Goal: Navigation & Orientation: Find specific page/section

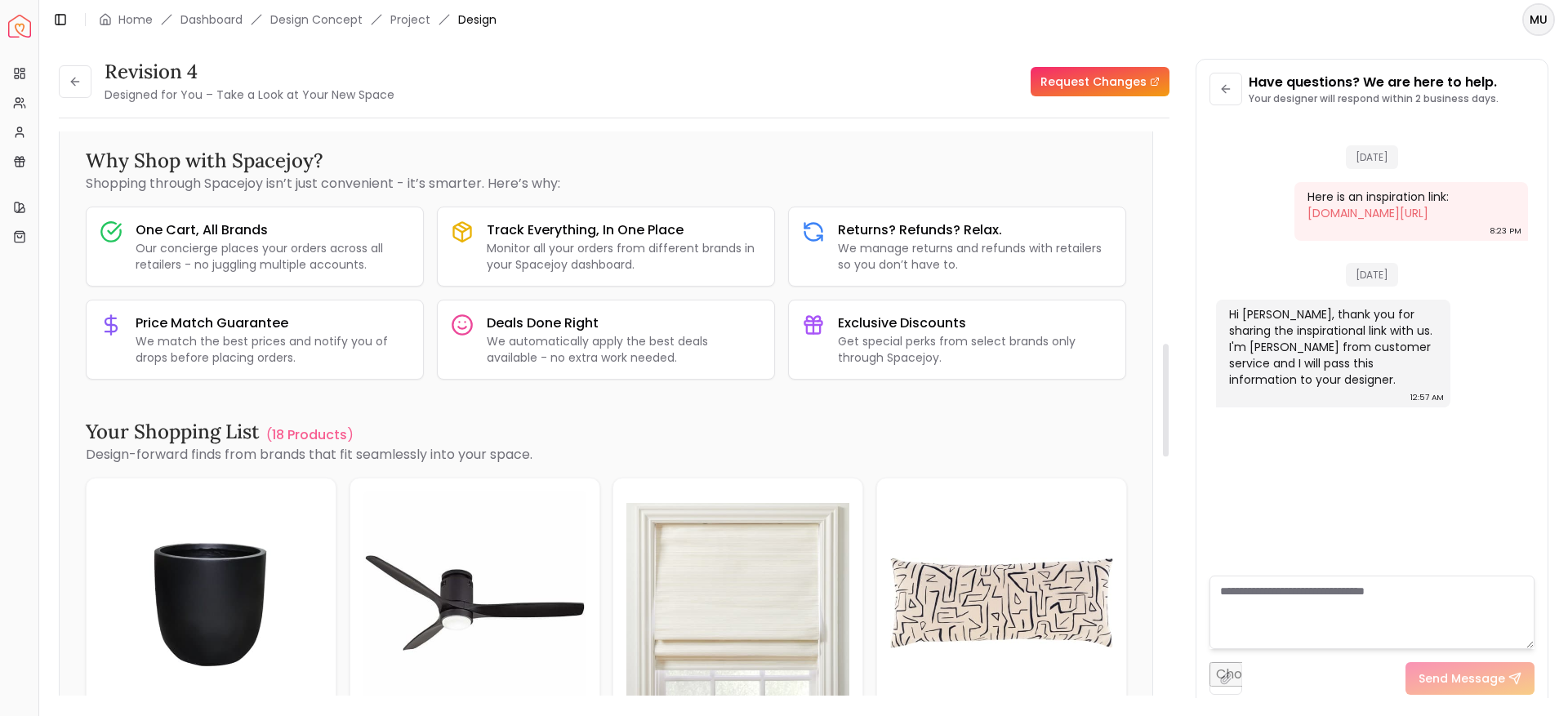
scroll to position [1051, 0]
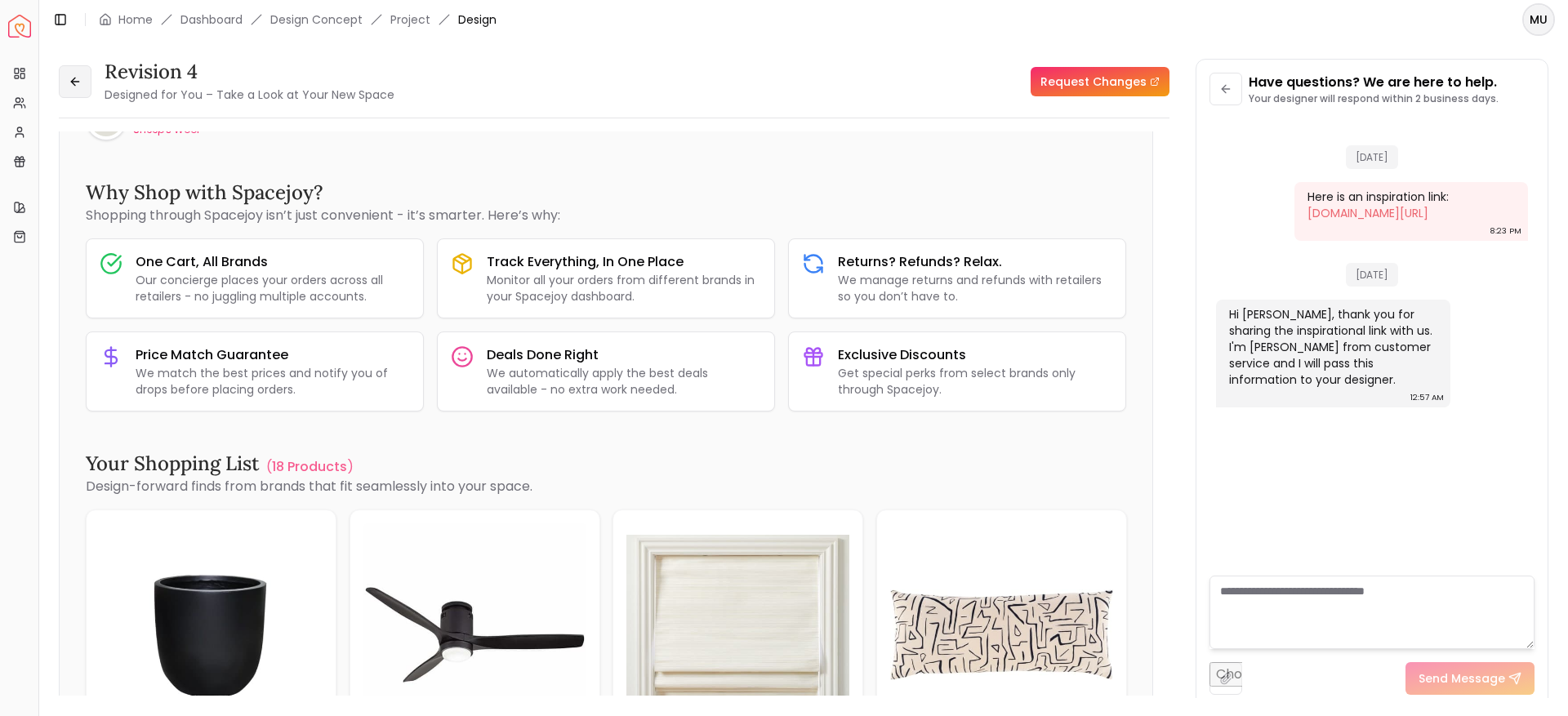
click at [83, 84] on button at bounding box center [74, 82] width 33 height 33
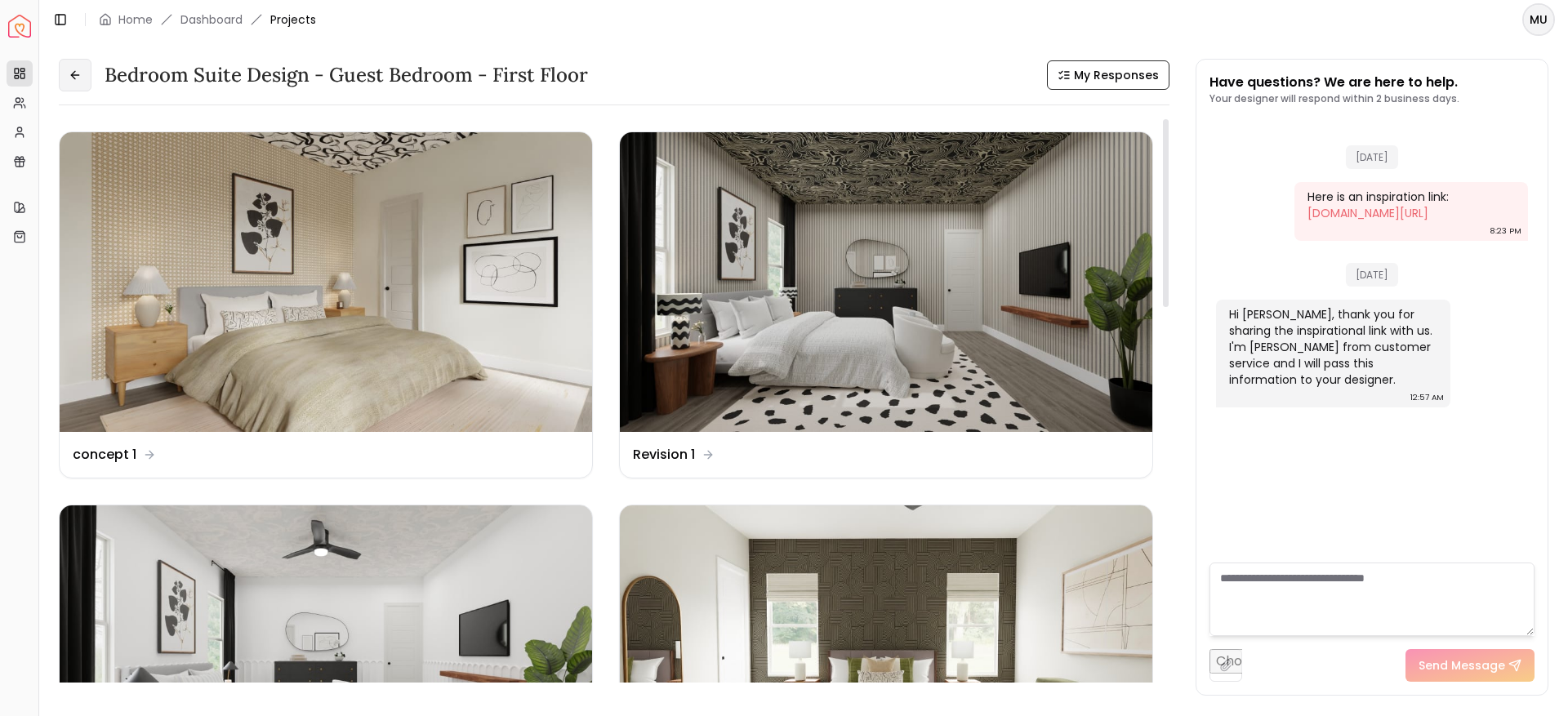
click at [82, 69] on button at bounding box center [74, 74] width 33 height 33
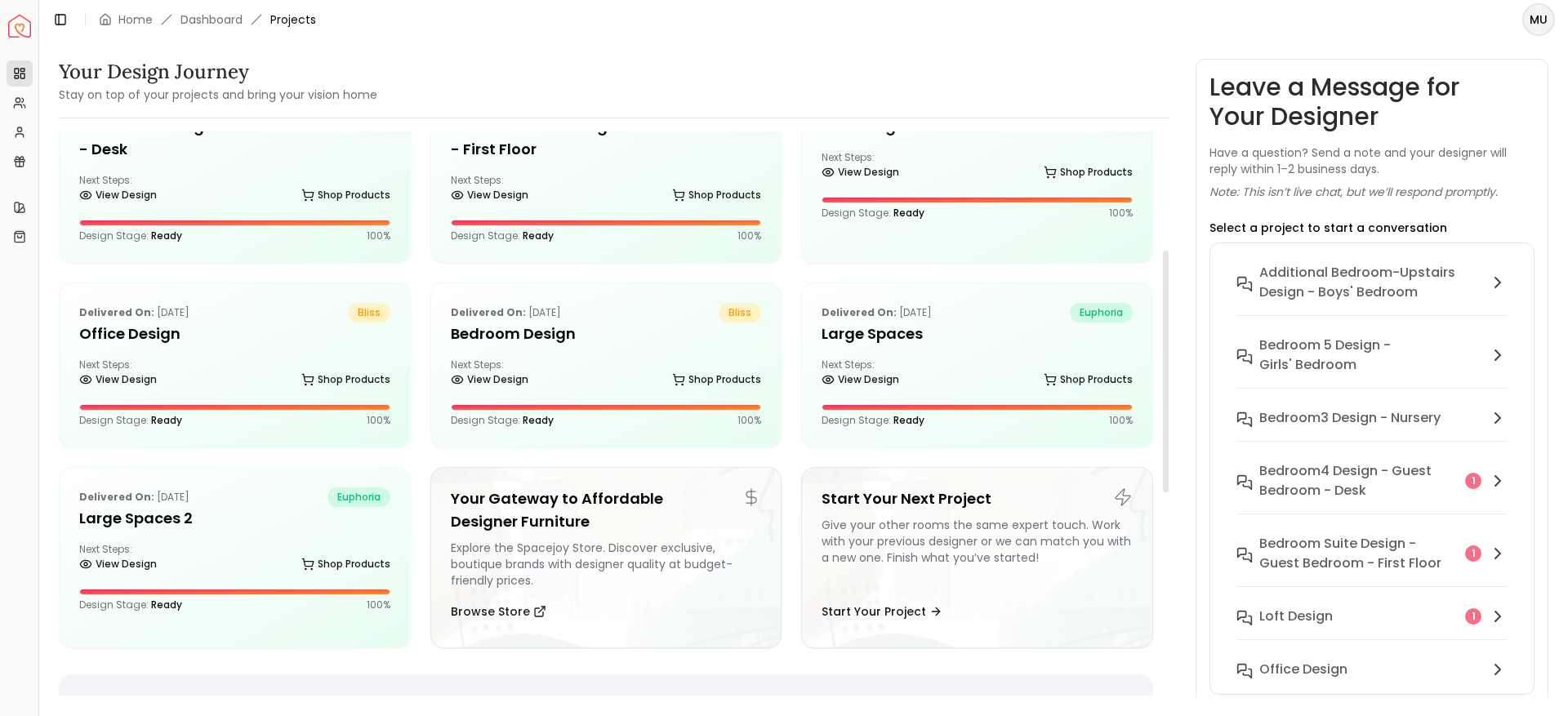
scroll to position [277, 0]
click at [846, 327] on h5 "Large Spaces" at bounding box center [977, 333] width 311 height 23
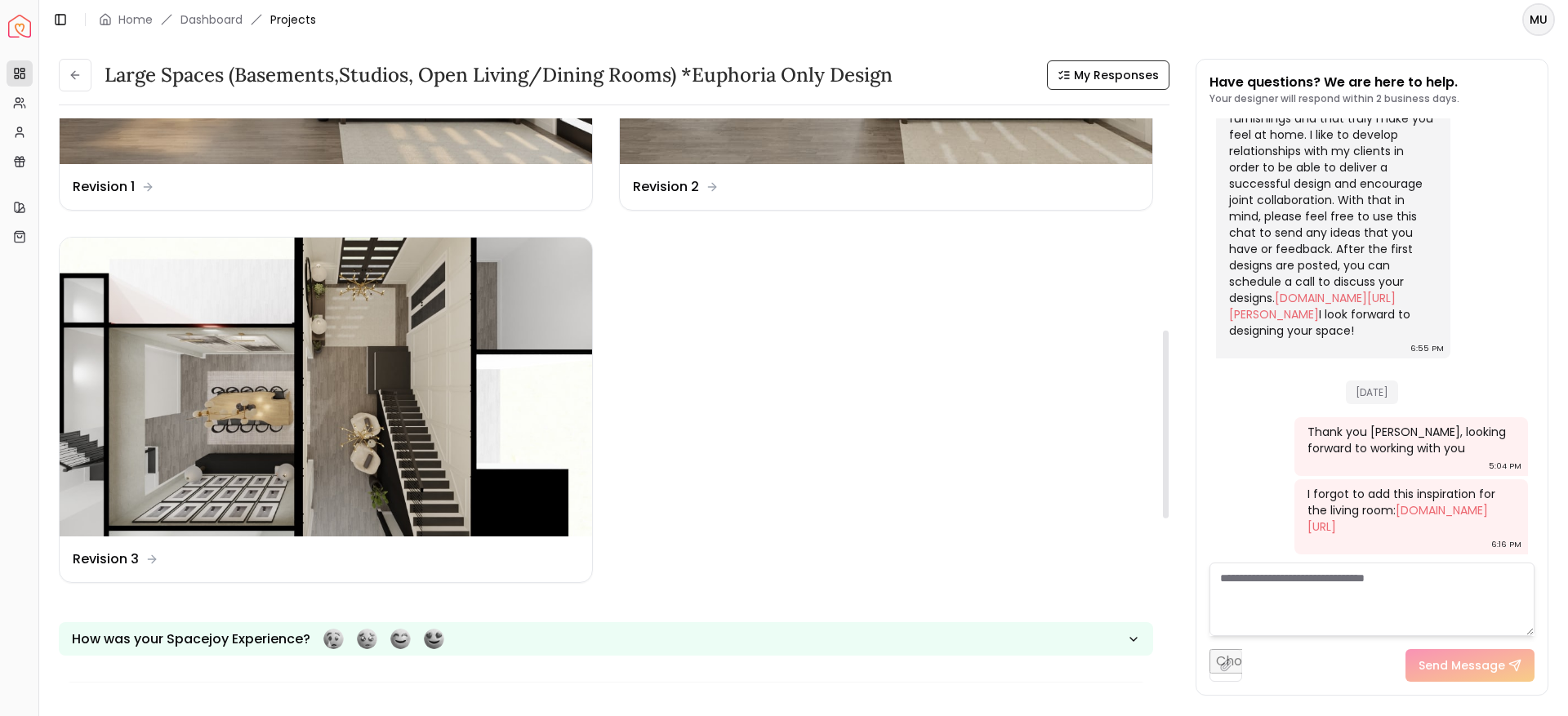
scroll to position [635, 0]
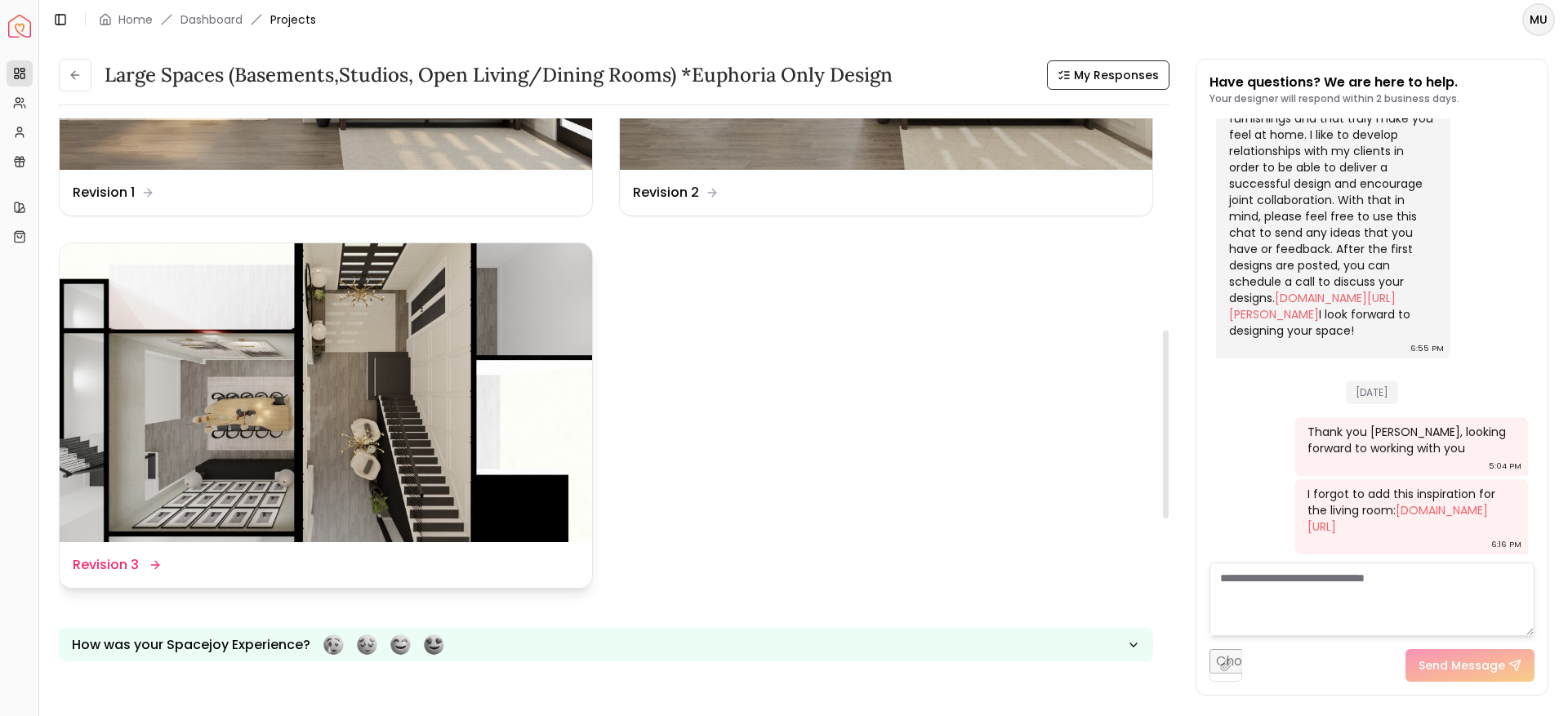
click at [164, 556] on div "Design Name Revision 3" at bounding box center [325, 565] width 506 height 19
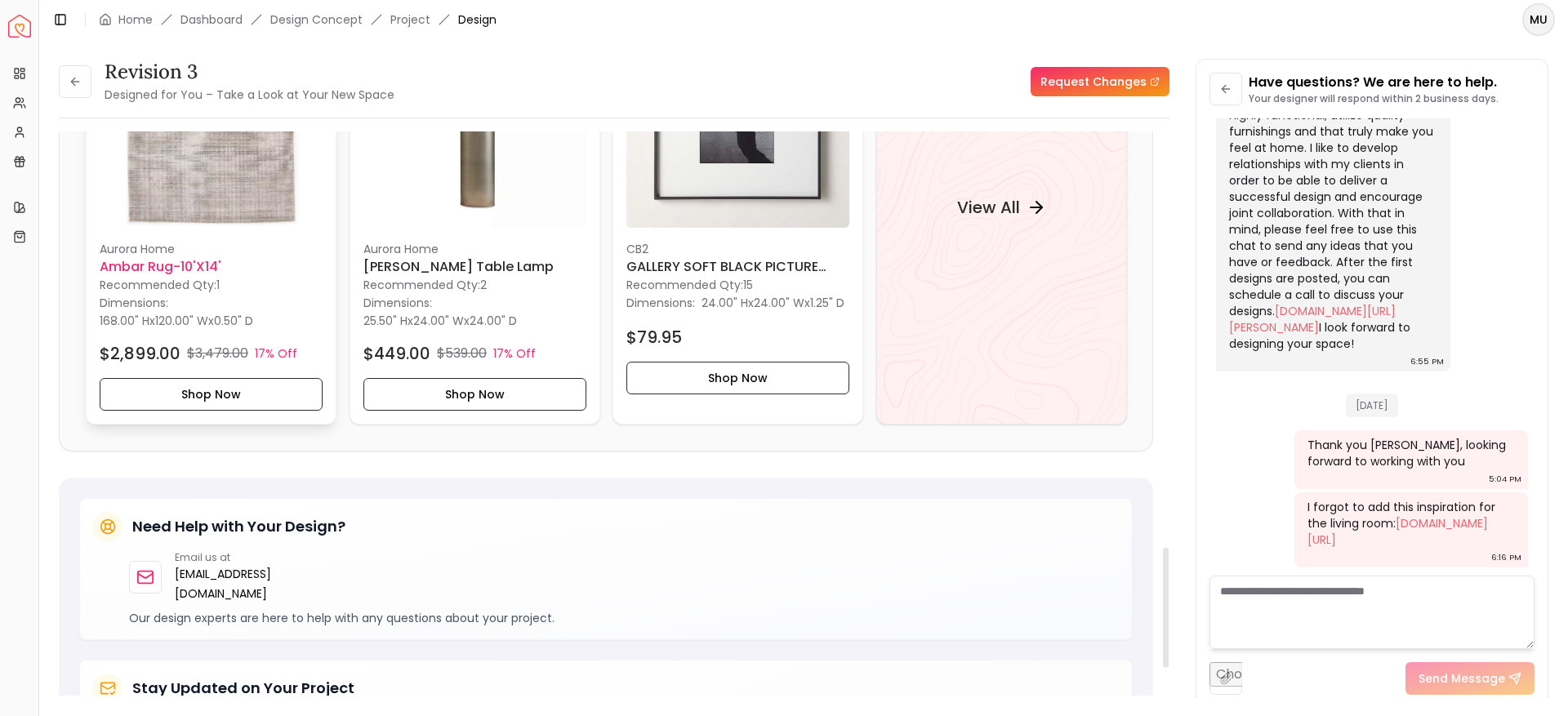
scroll to position [1960, 0]
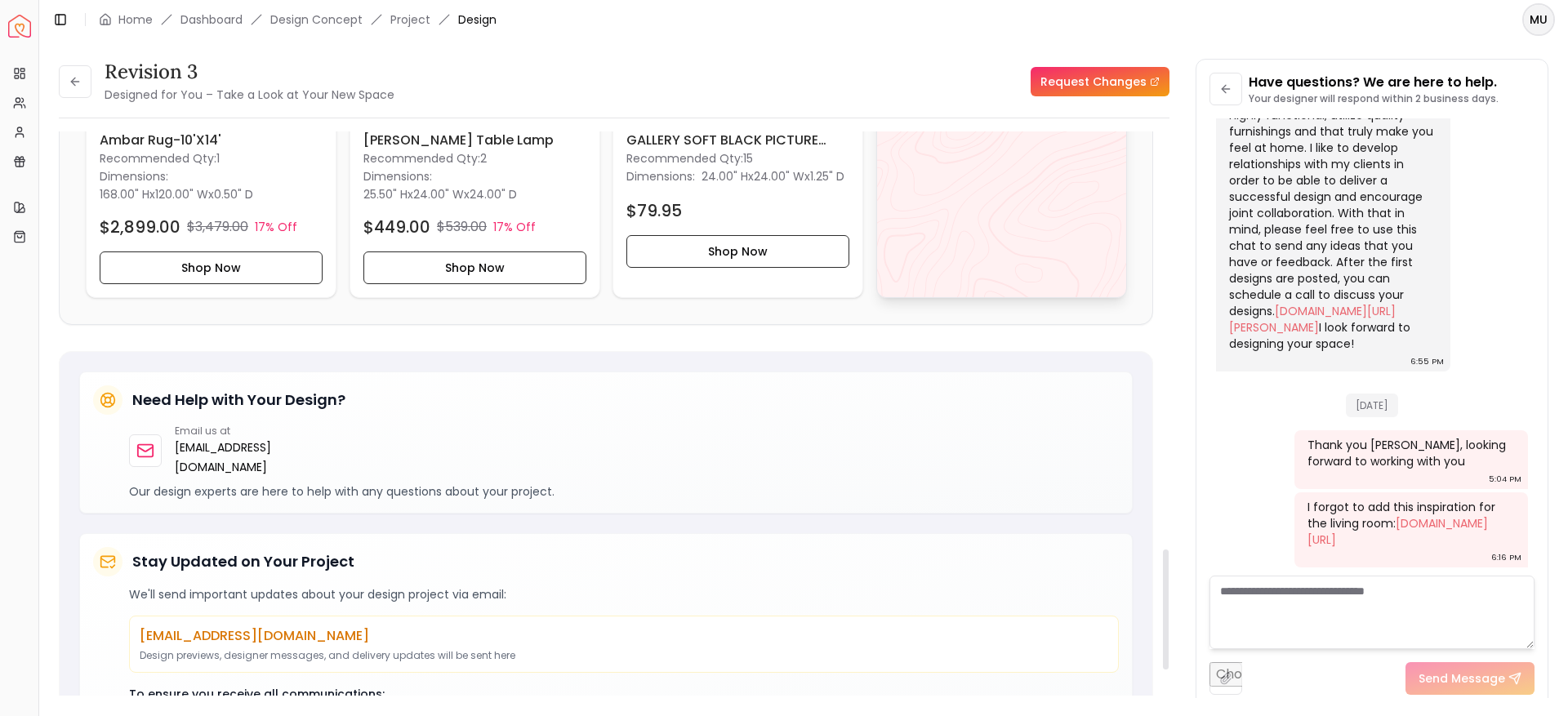
click at [909, 196] on div "View All" at bounding box center [1002, 81] width 251 height 433
click at [79, 90] on button at bounding box center [74, 82] width 33 height 33
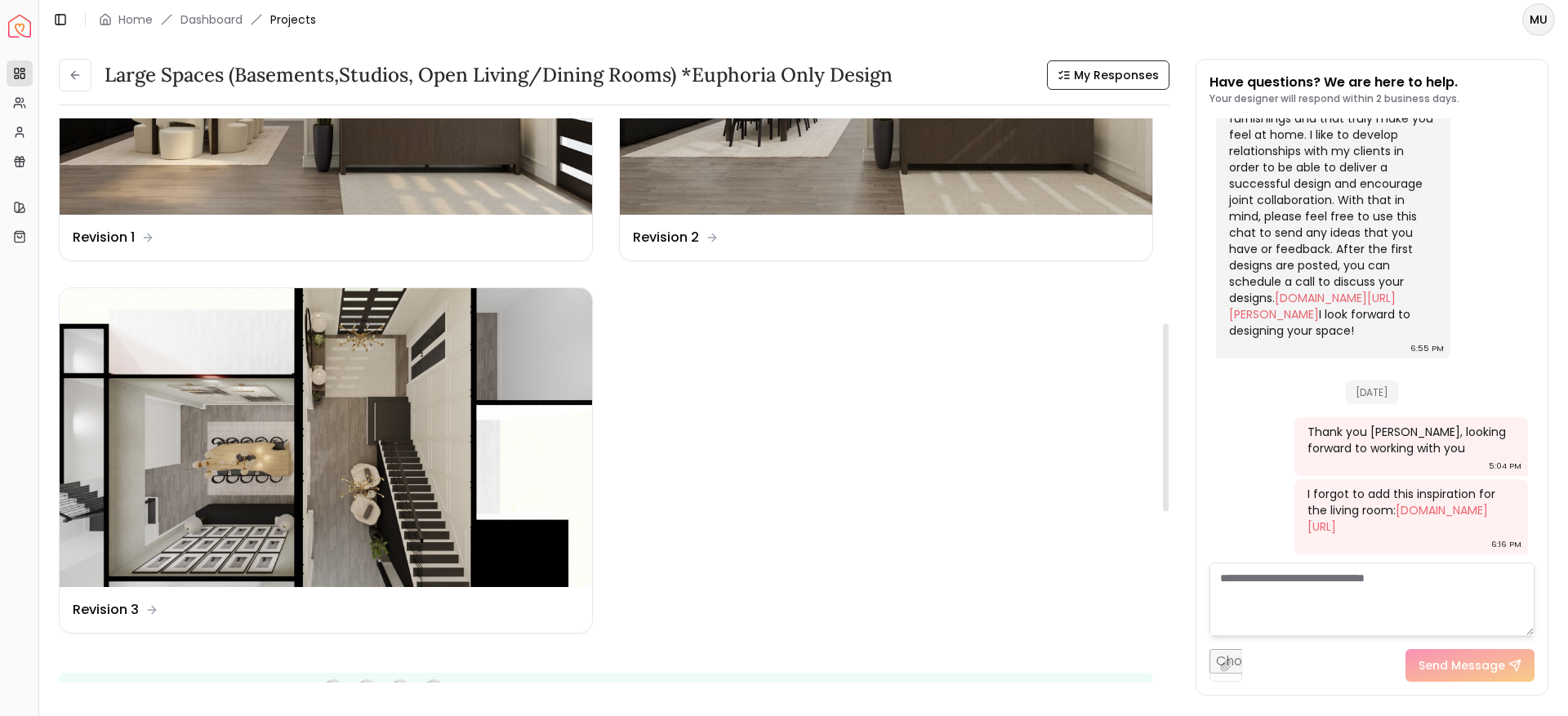
scroll to position [615, 0]
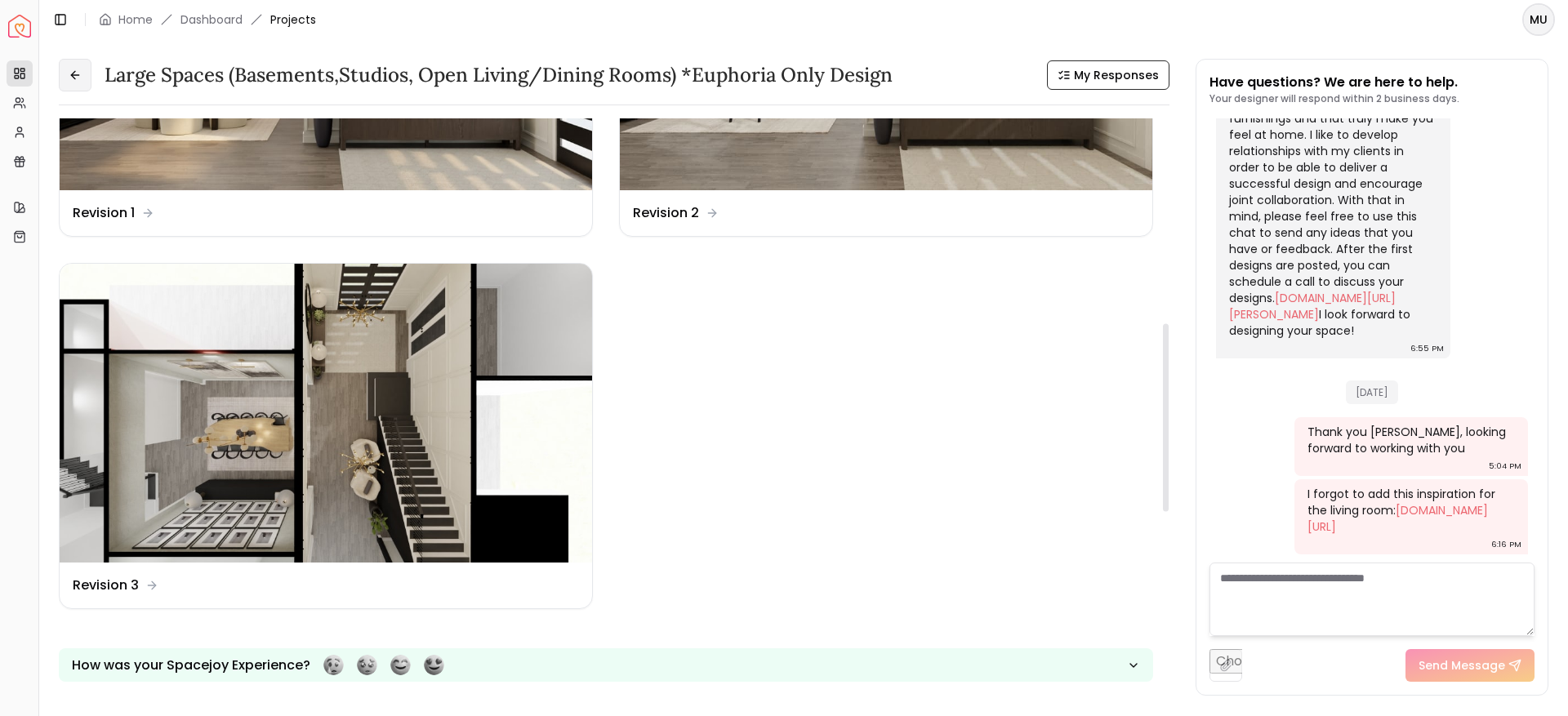
click at [86, 83] on button at bounding box center [74, 74] width 33 height 33
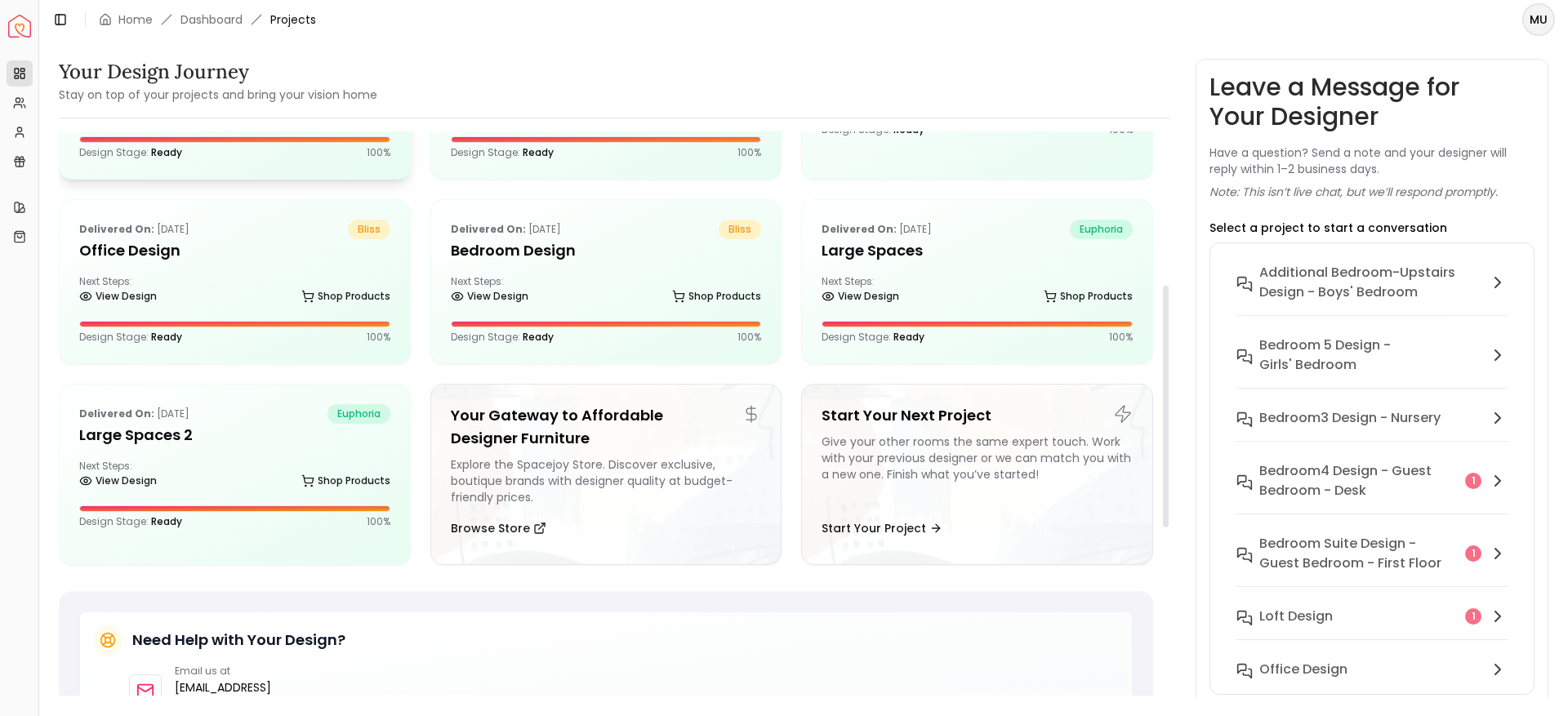
scroll to position [358, 0]
click at [211, 467] on div "Next Steps: View Design Shop Products" at bounding box center [234, 478] width 311 height 33
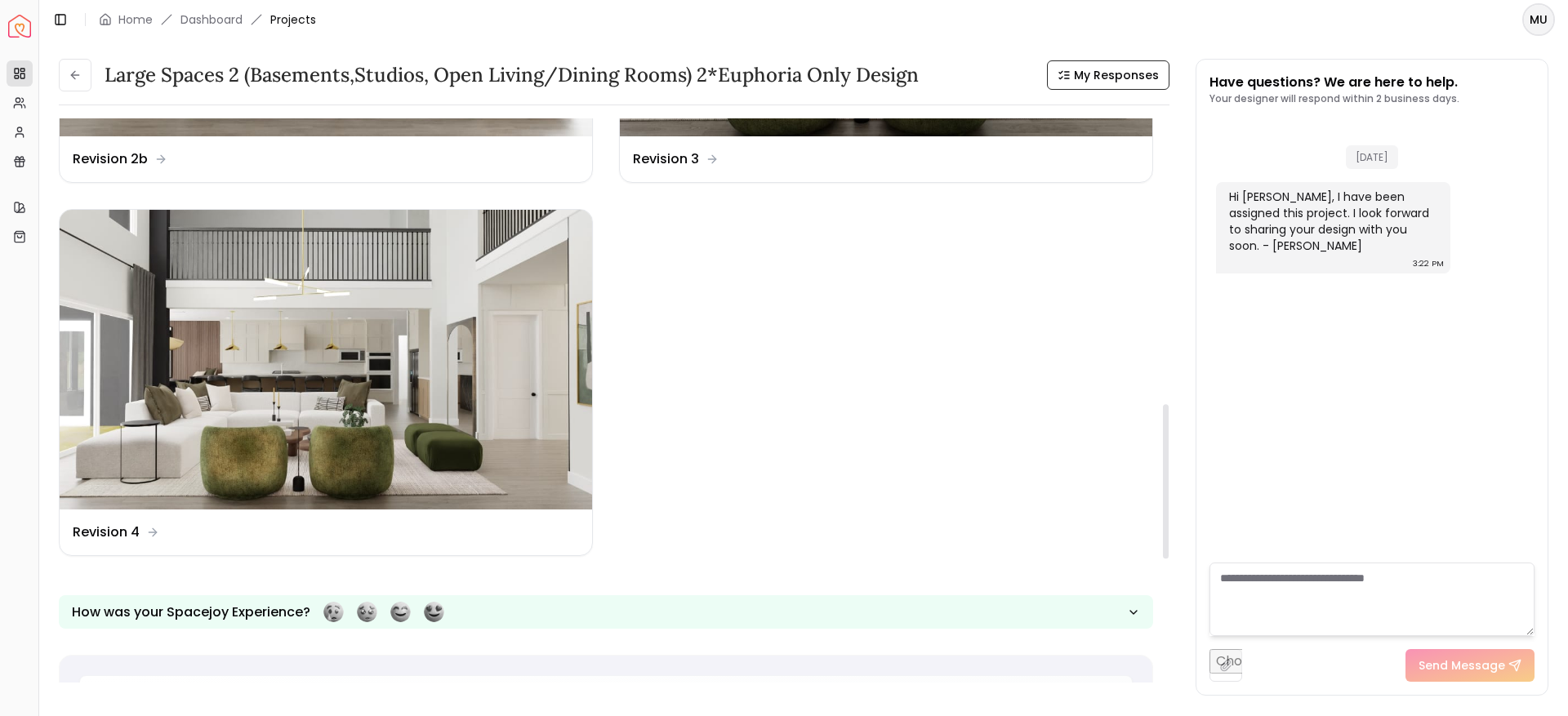
scroll to position [1042, 0]
click at [248, 400] on img at bounding box center [325, 359] width 533 height 300
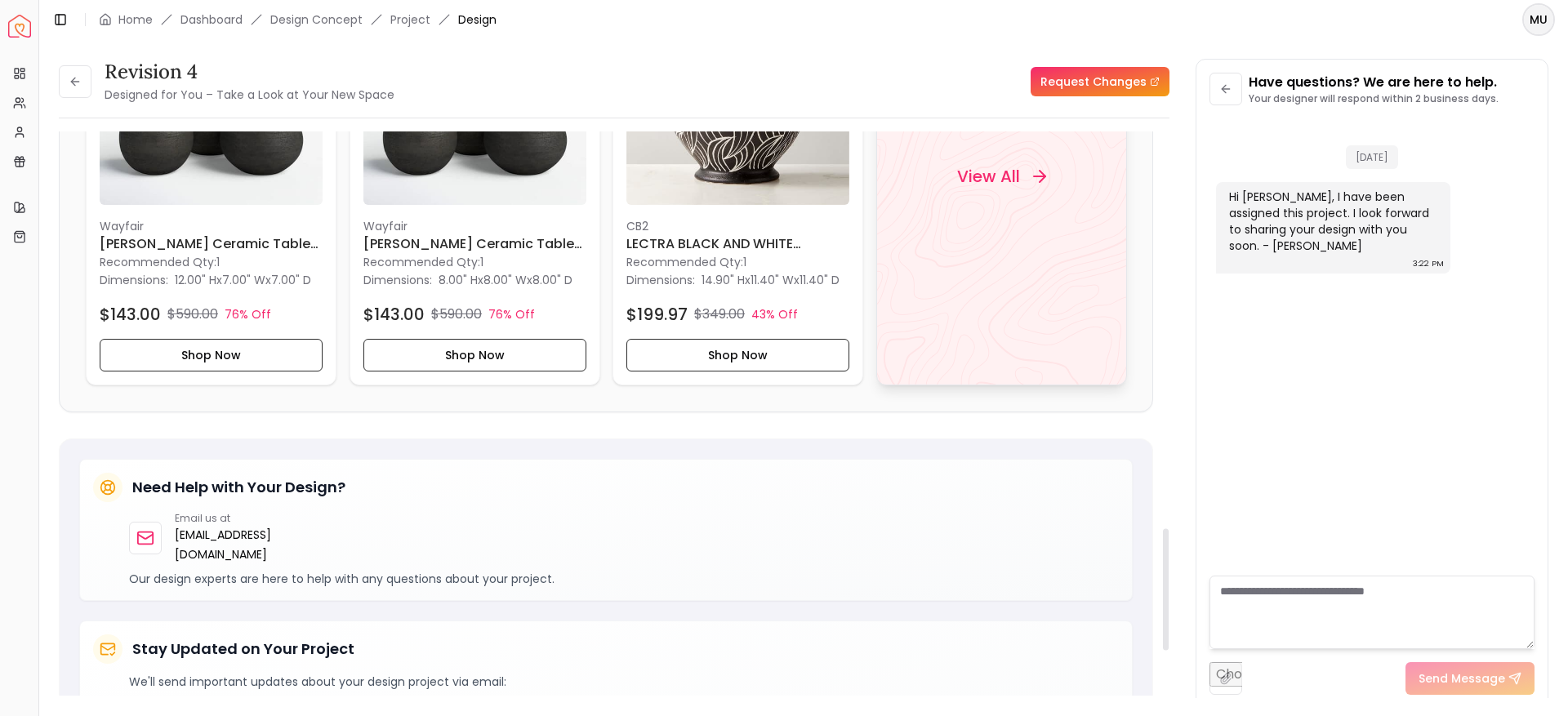
scroll to position [1840, 0]
click at [992, 191] on div "View All" at bounding box center [1001, 176] width 129 height 49
click at [82, 93] on button at bounding box center [74, 82] width 33 height 33
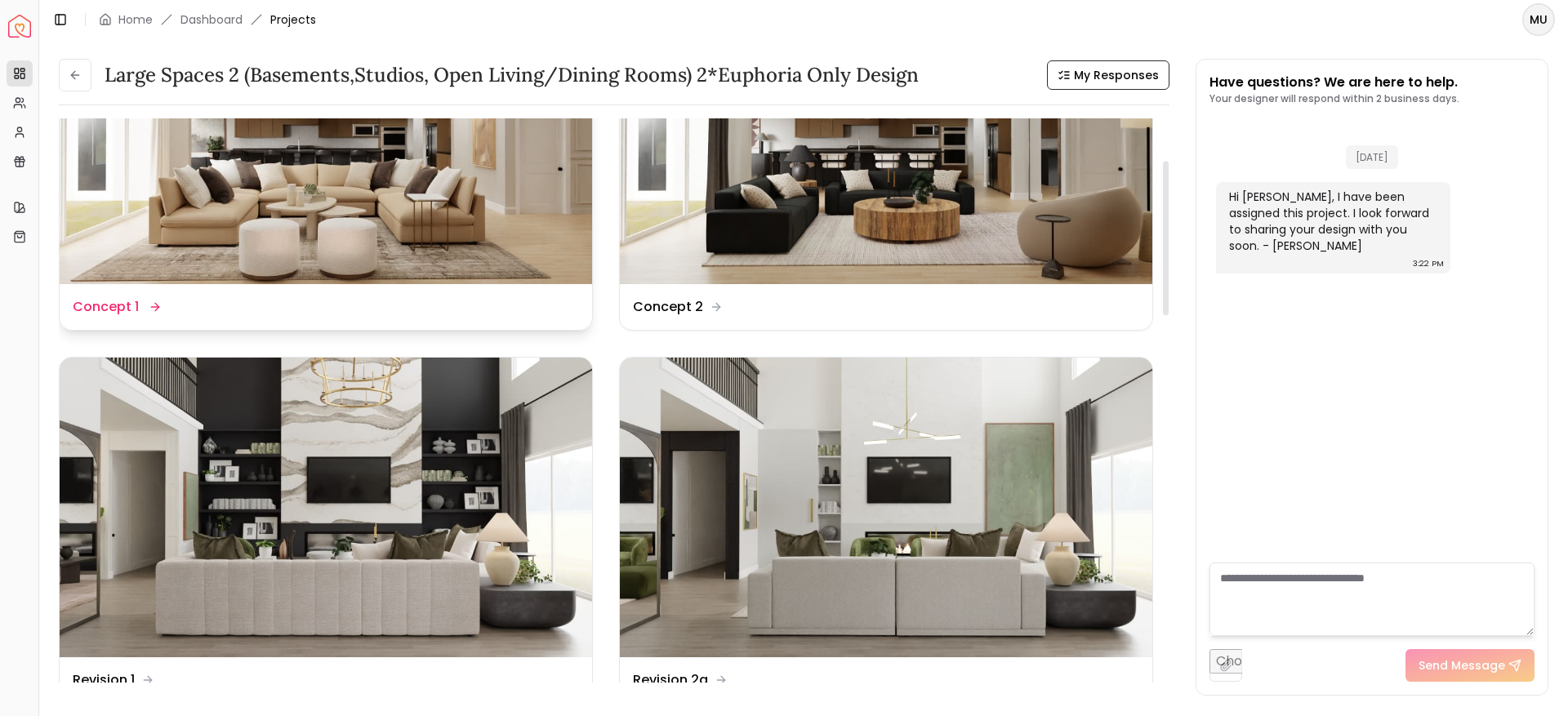
scroll to position [154, 0]
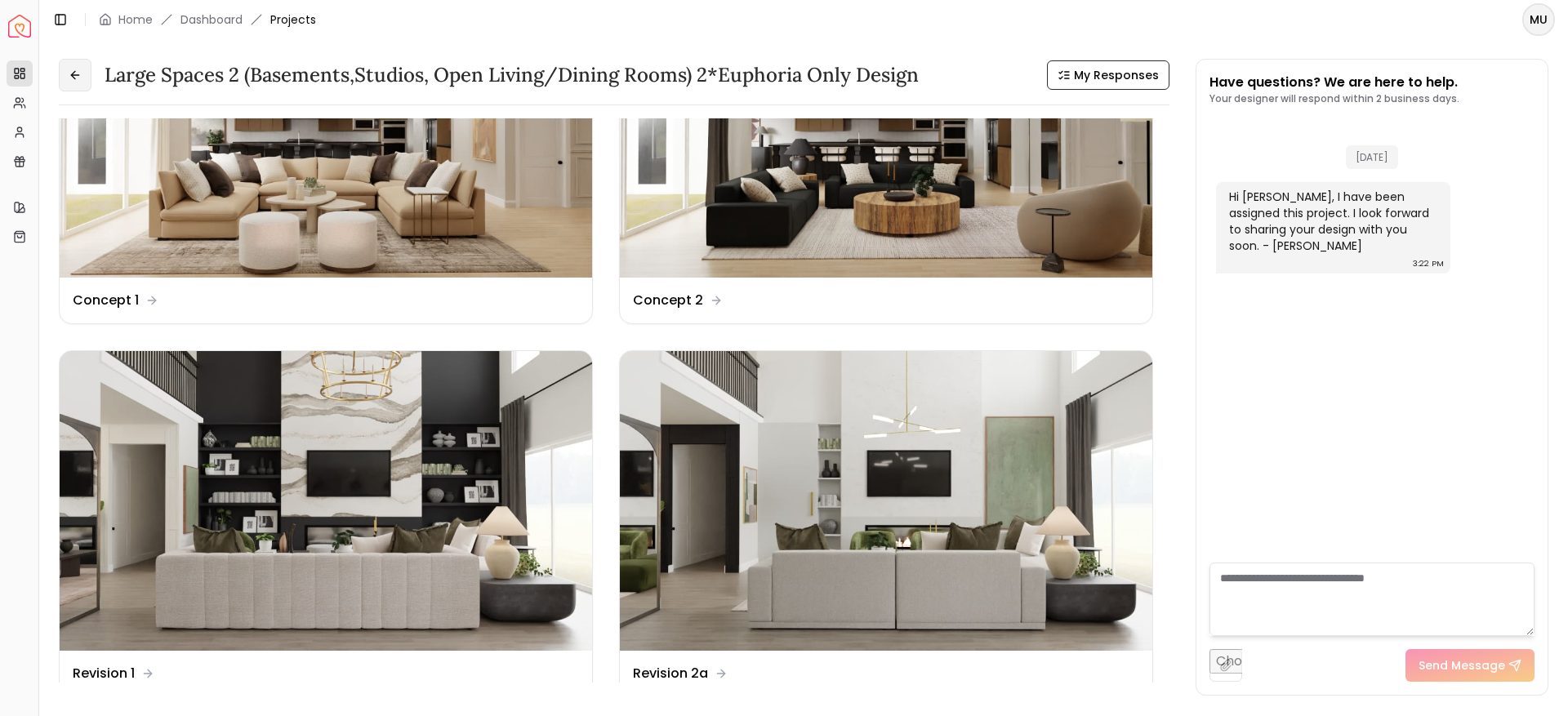
click at [65, 71] on button at bounding box center [74, 74] width 33 height 33
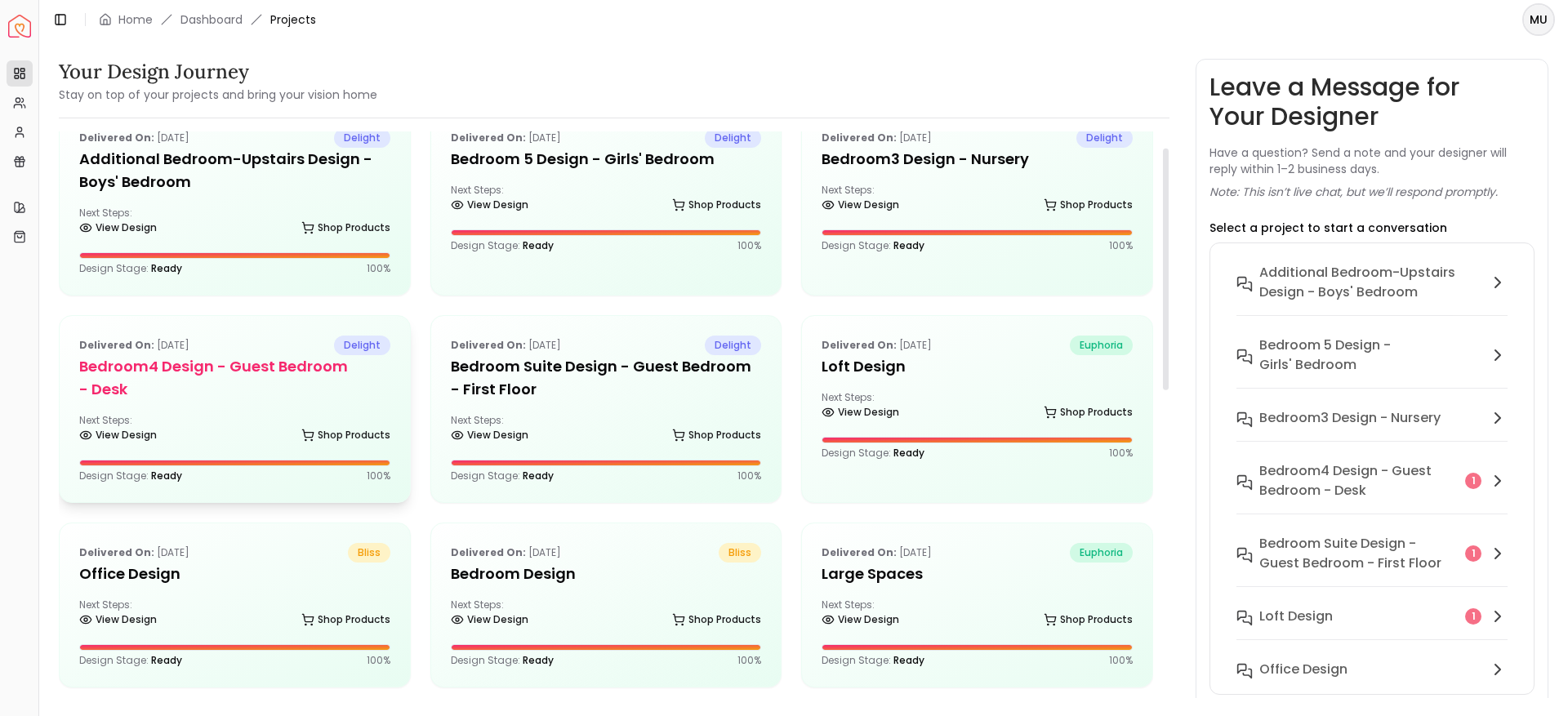
scroll to position [42, 0]
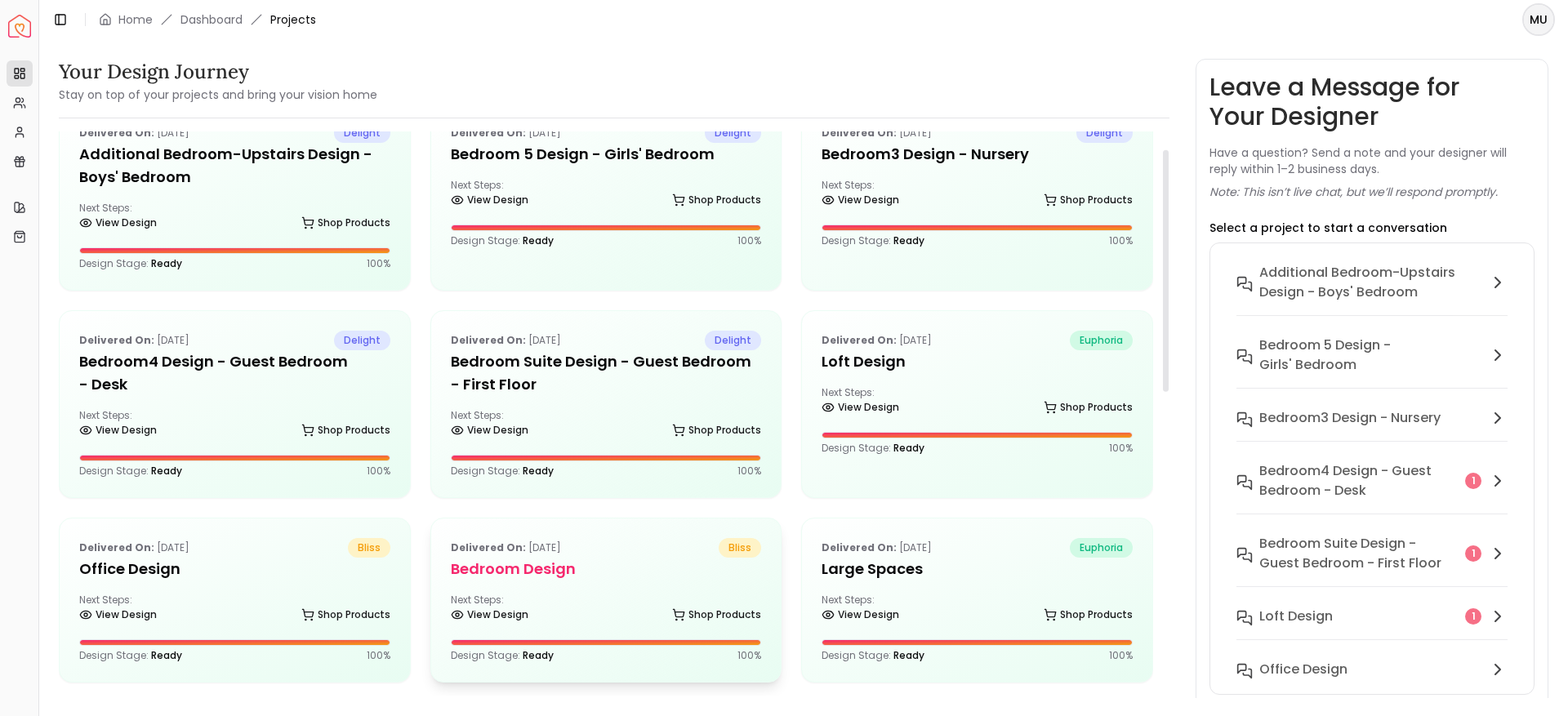
click at [578, 576] on h5 "Bedroom Design" at bounding box center [606, 569] width 311 height 23
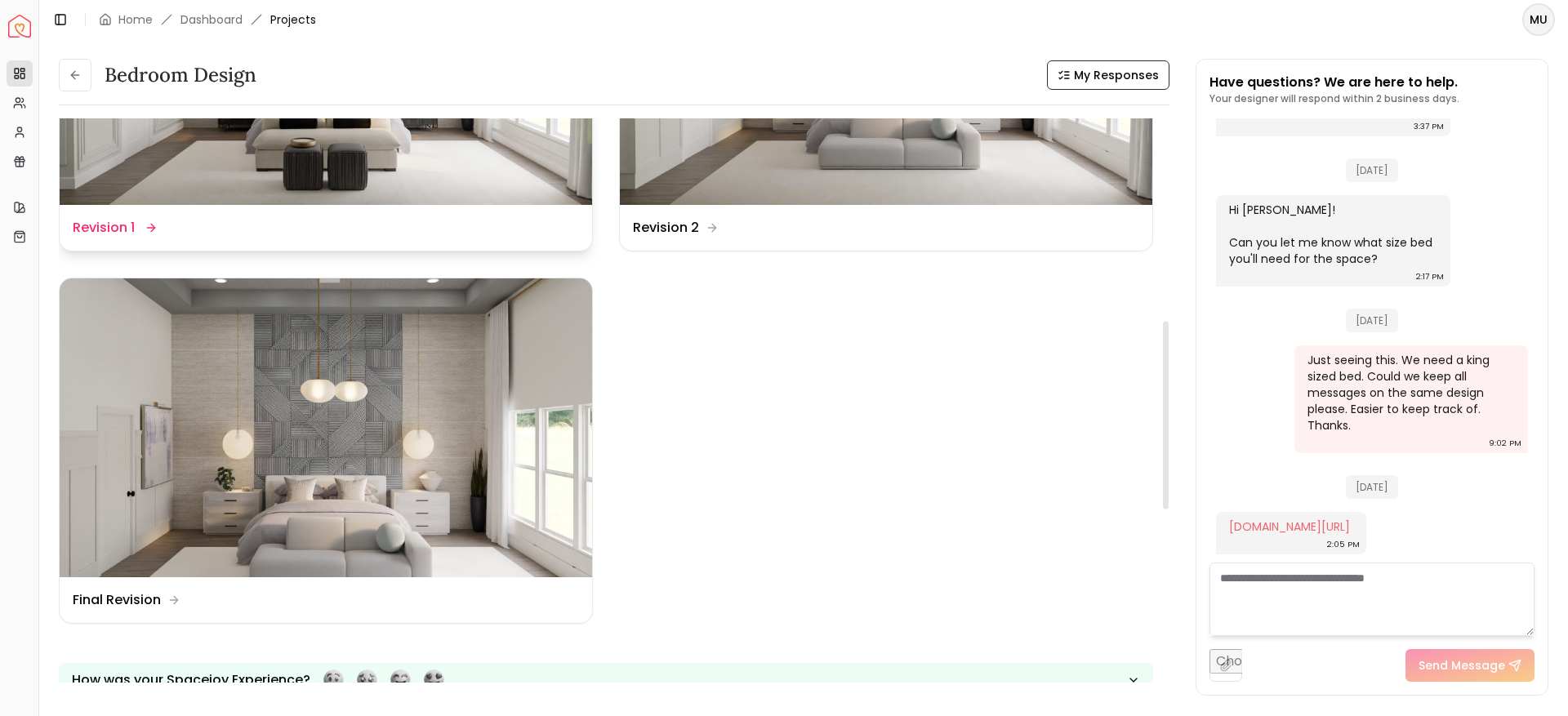
scroll to position [618, 0]
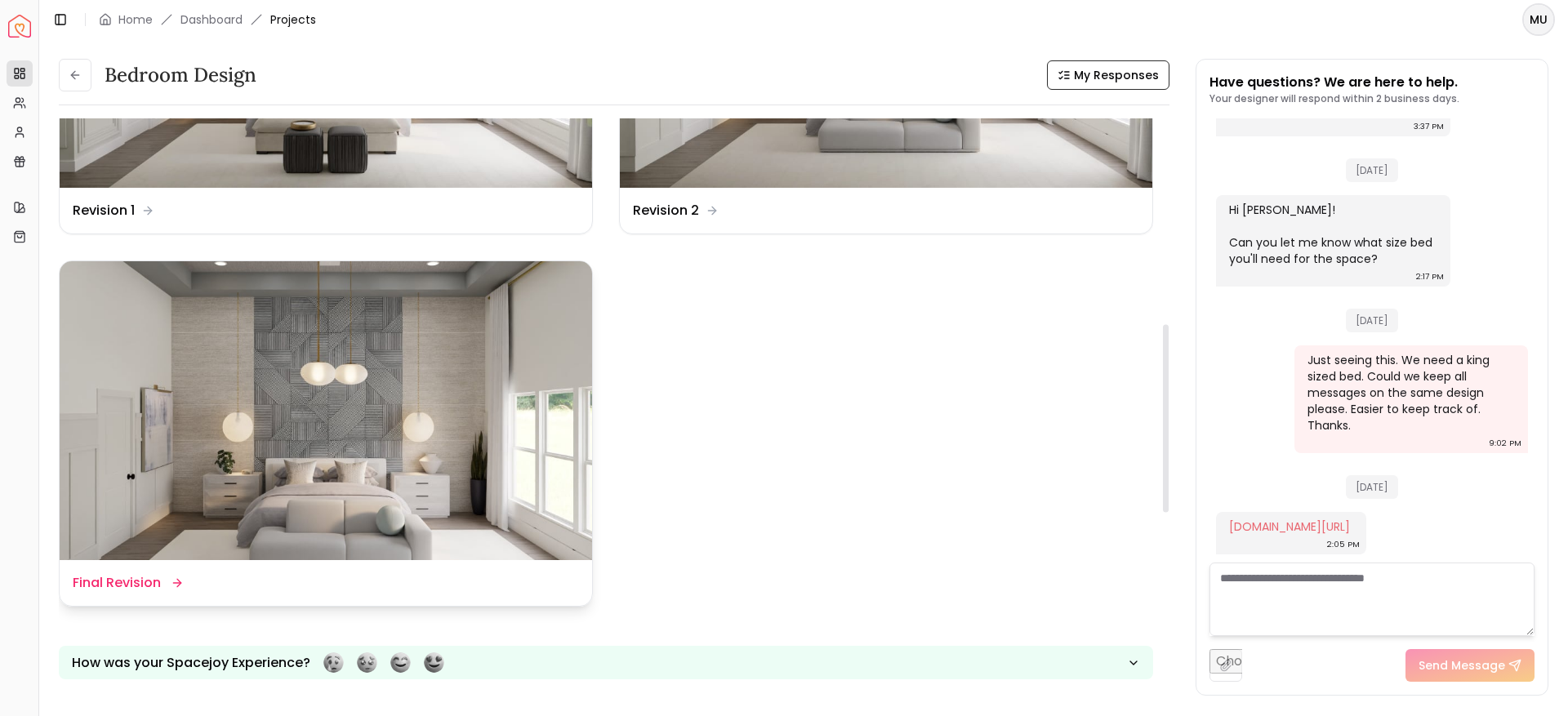
click at [447, 449] on img at bounding box center [325, 411] width 533 height 300
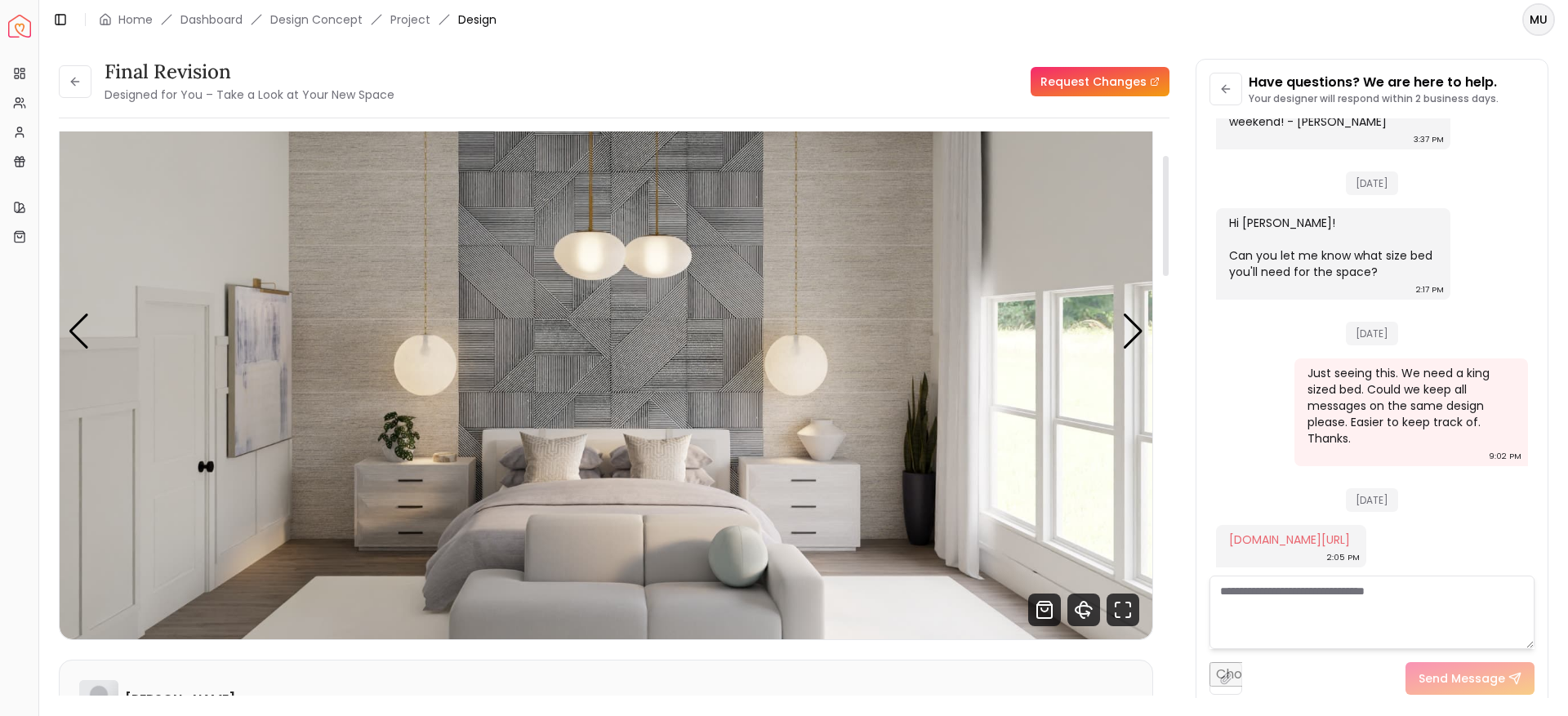
scroll to position [97, 0]
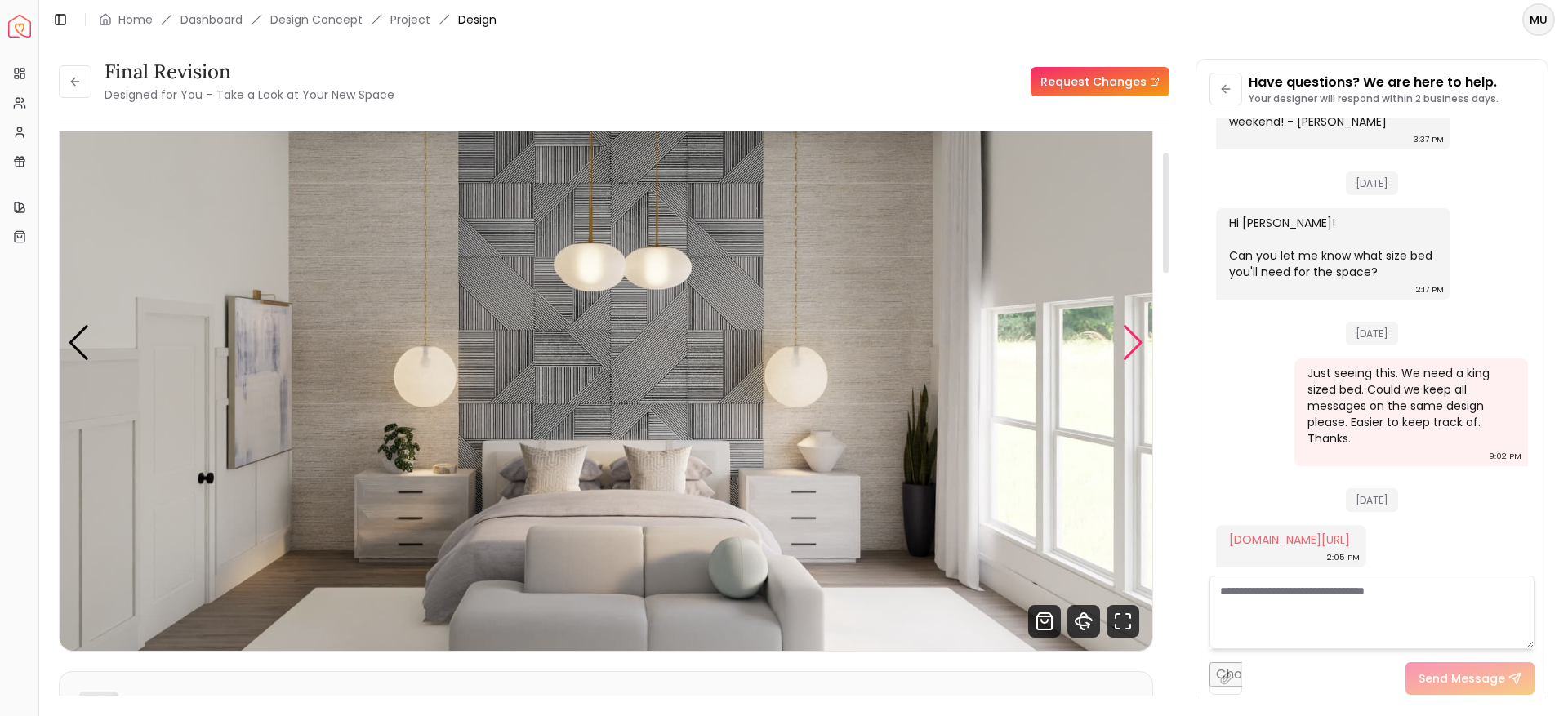
click at [1133, 351] on div "Next slide" at bounding box center [1133, 343] width 22 height 36
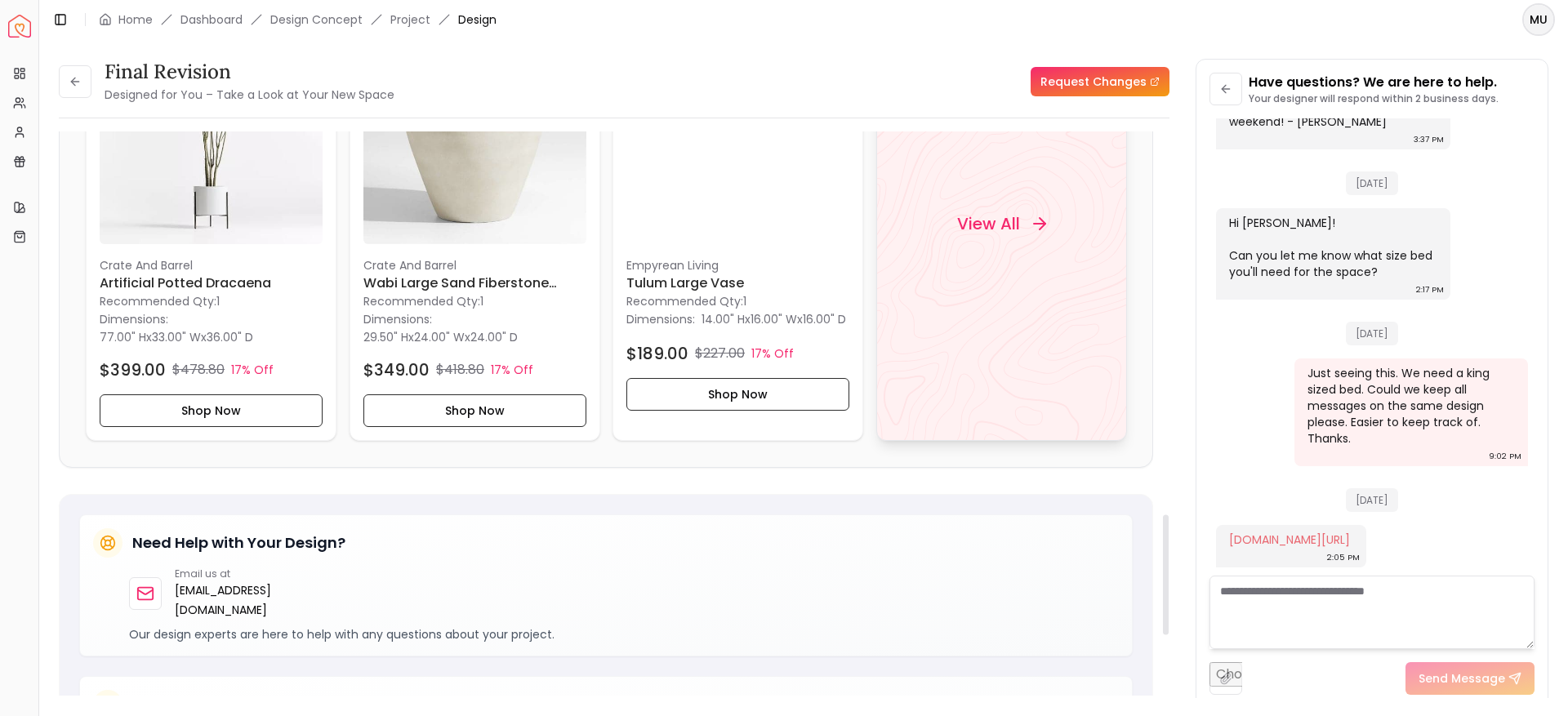
scroll to position [1802, 0]
click at [996, 275] on div "View All" at bounding box center [1002, 222] width 251 height 433
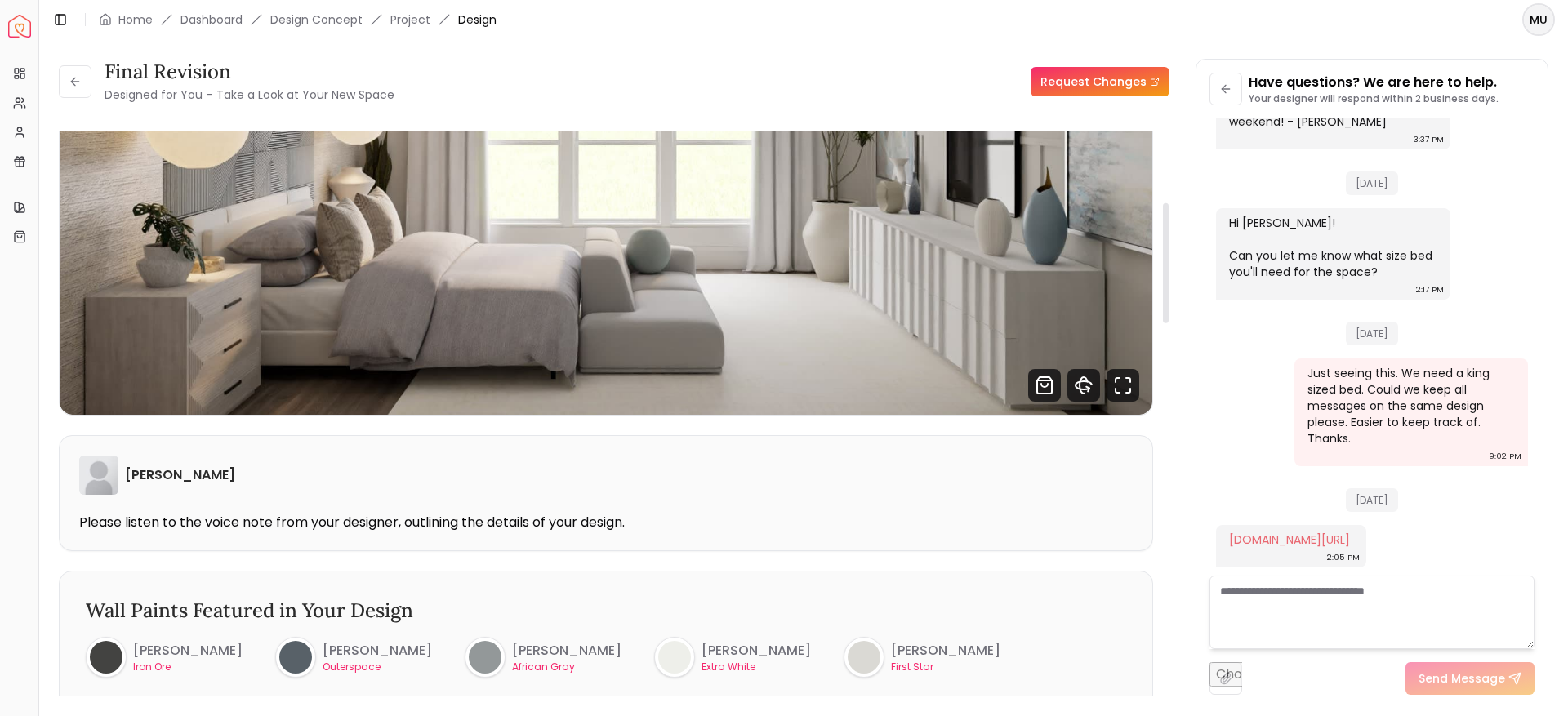
scroll to position [334, 0]
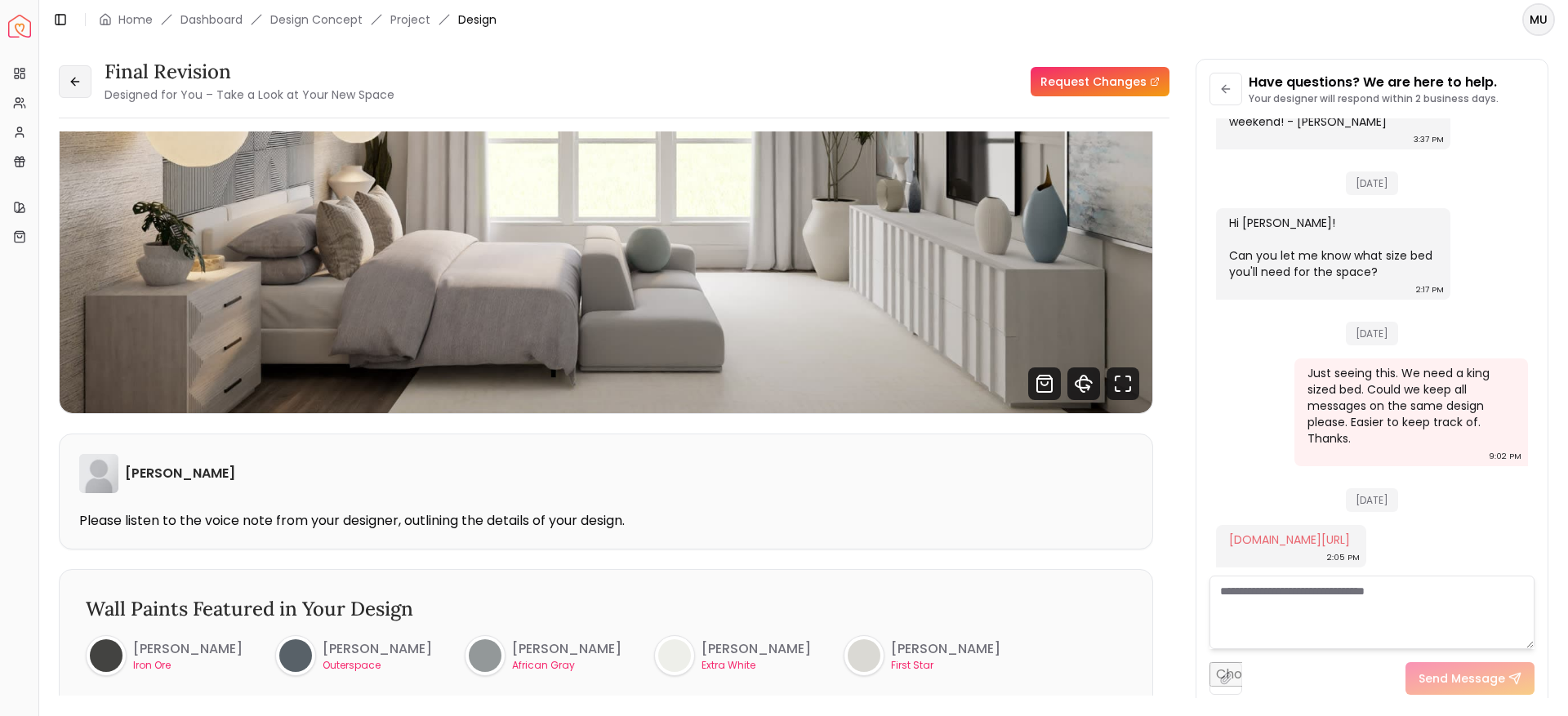
click at [86, 86] on button at bounding box center [74, 82] width 33 height 33
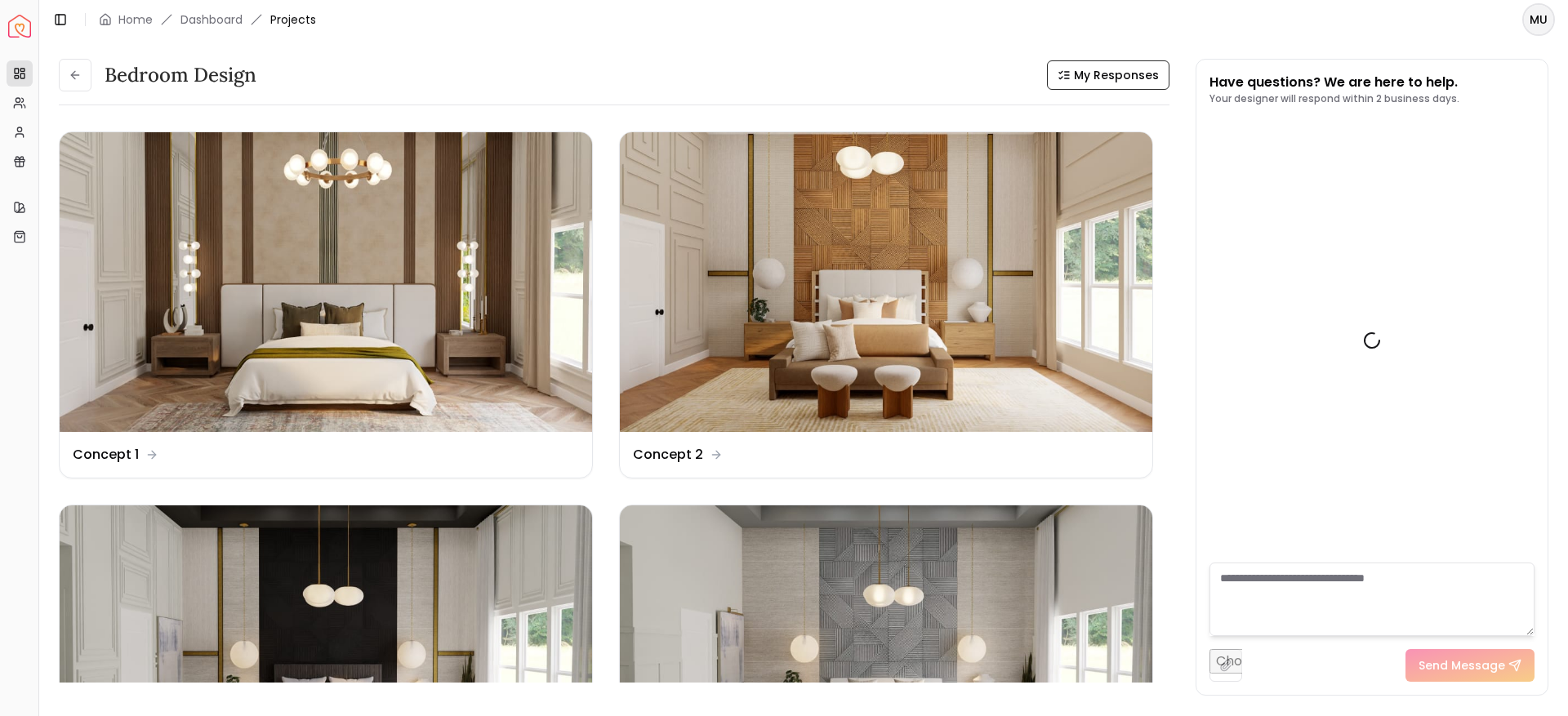
scroll to position [185, 0]
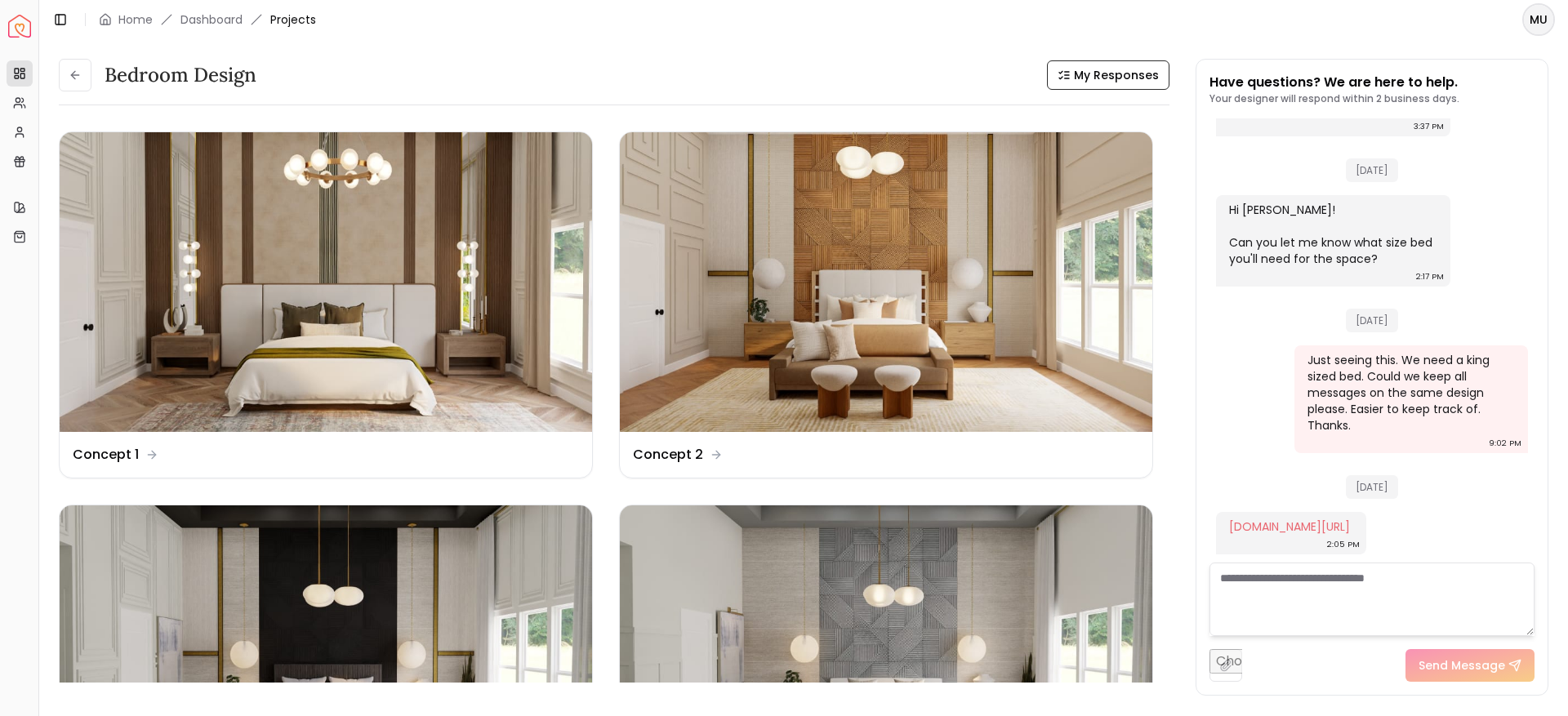
click at [86, 86] on button at bounding box center [74, 74] width 33 height 33
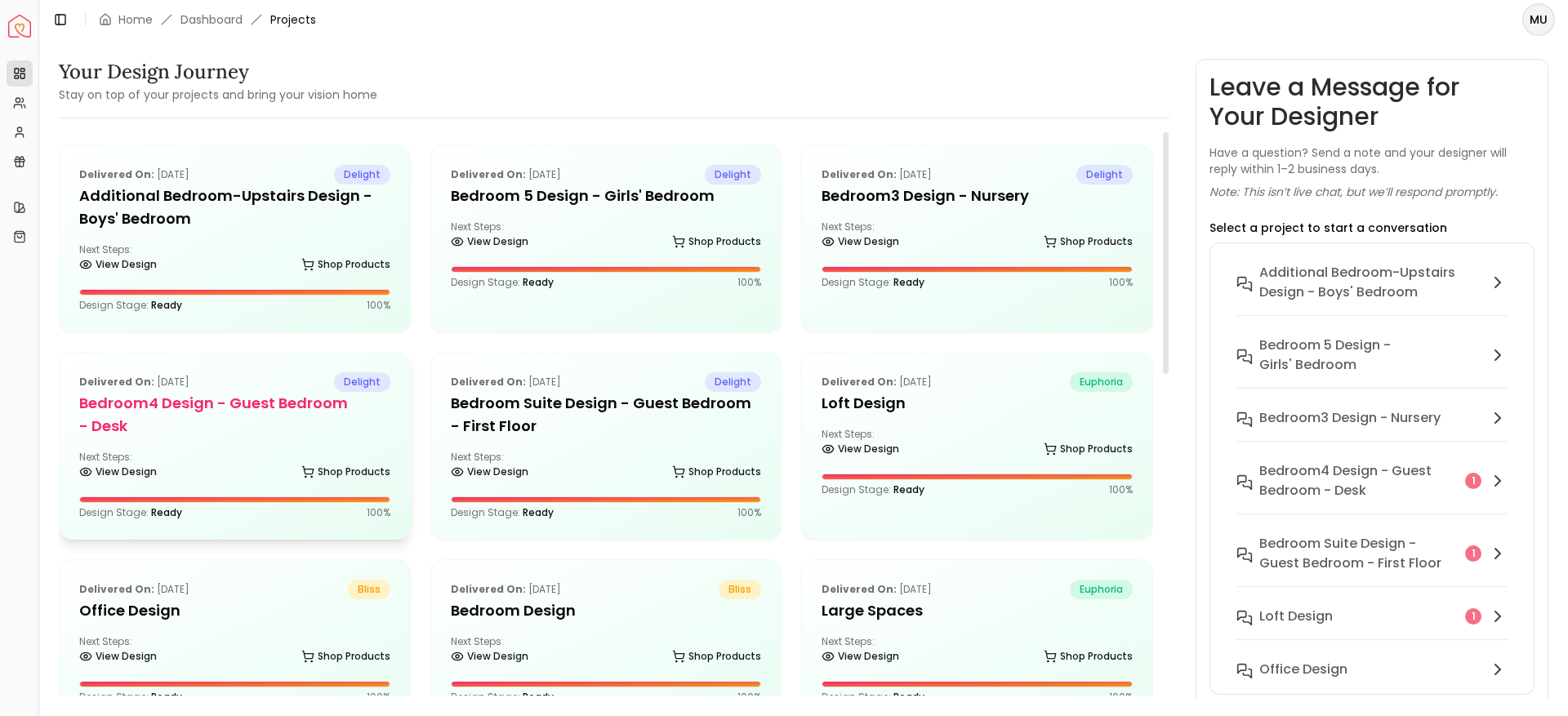
click at [257, 406] on h5 "Bedroom4 design - Guest Bedroom - Desk" at bounding box center [234, 415] width 311 height 46
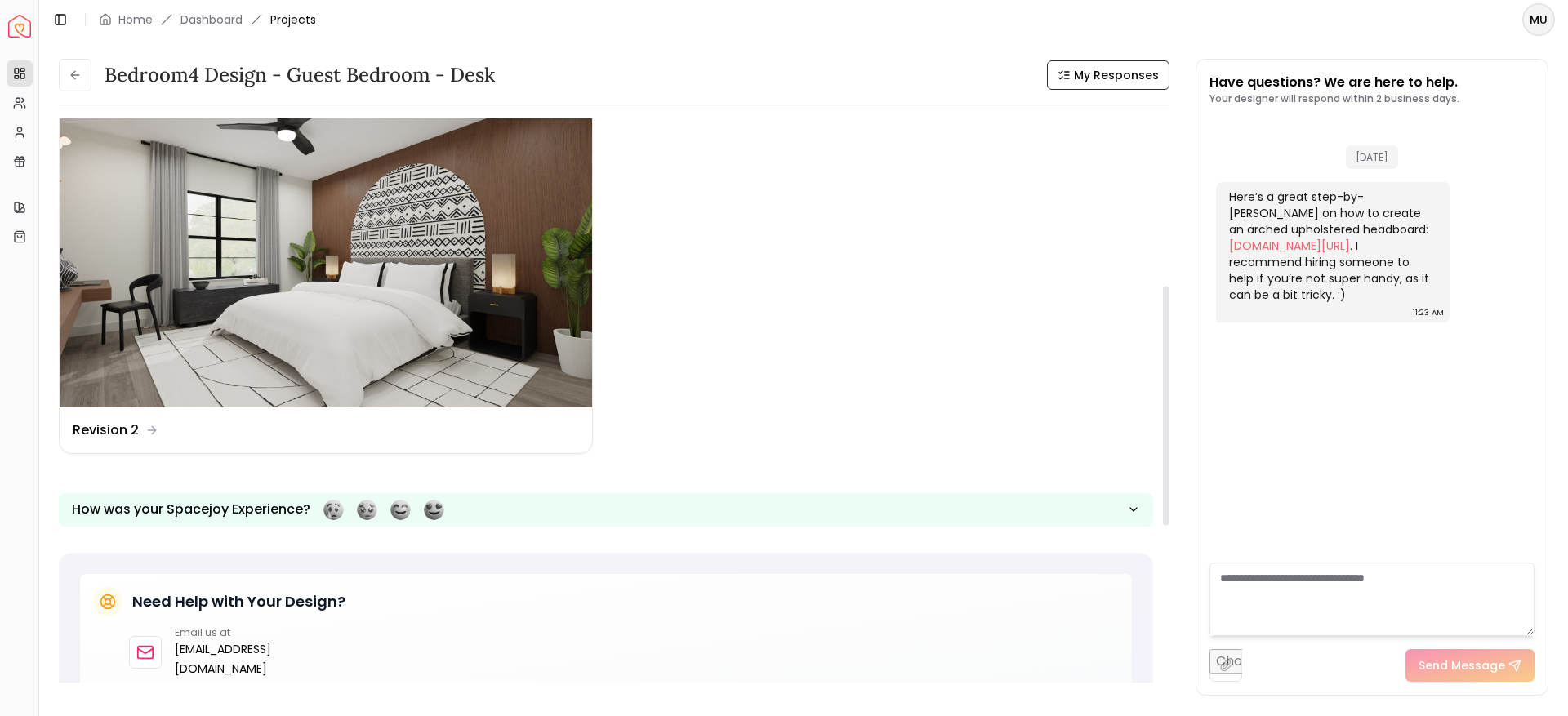
scroll to position [400, 0]
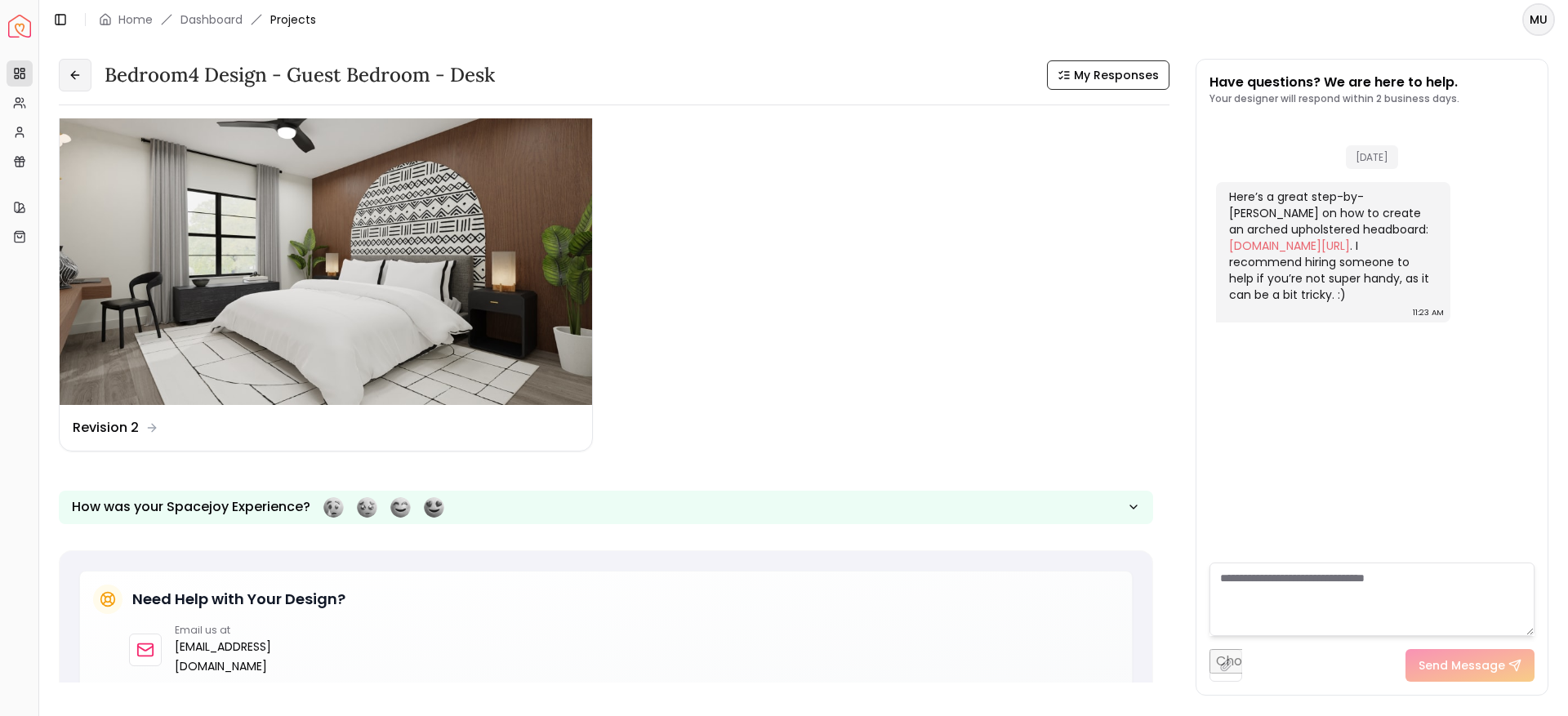
click at [70, 71] on icon at bounding box center [74, 74] width 13 height 13
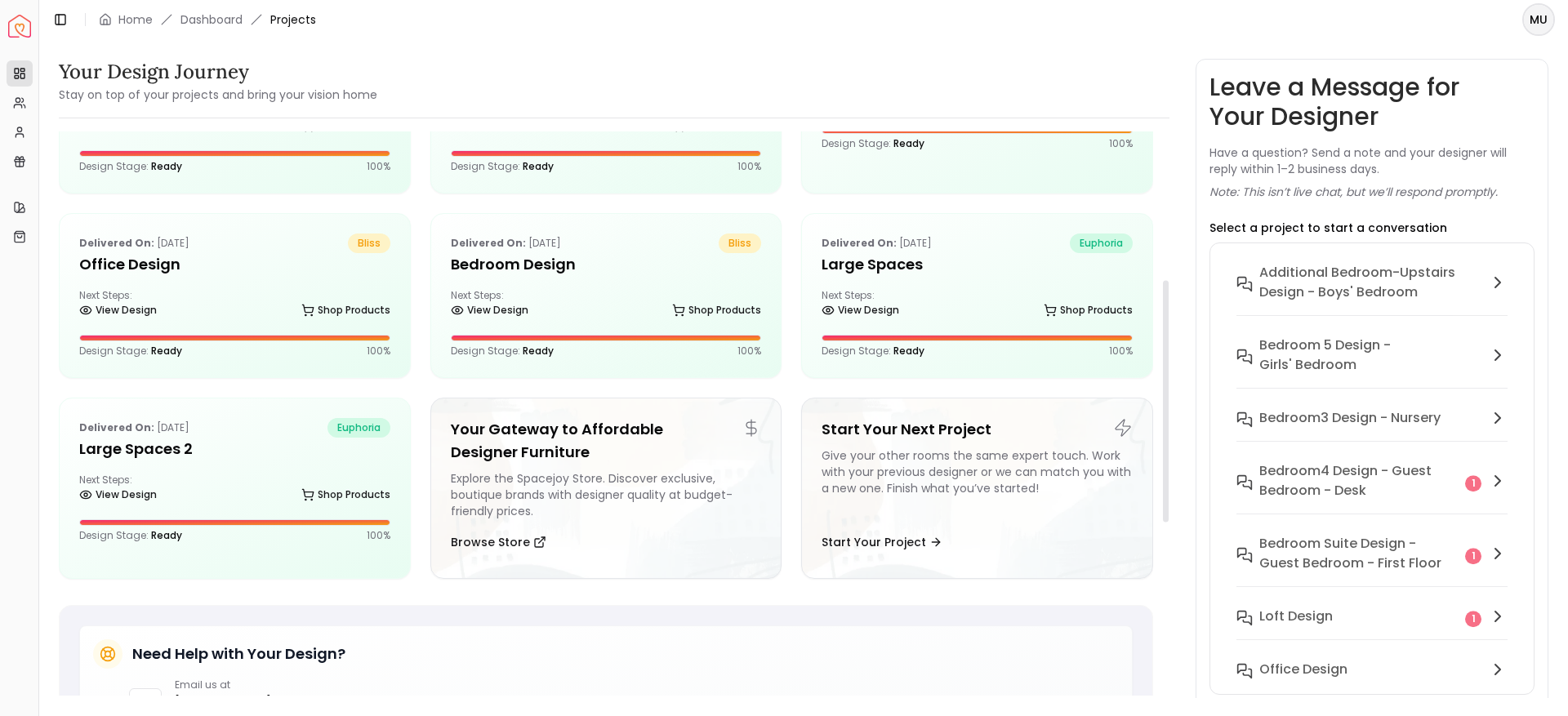
scroll to position [353, 0]
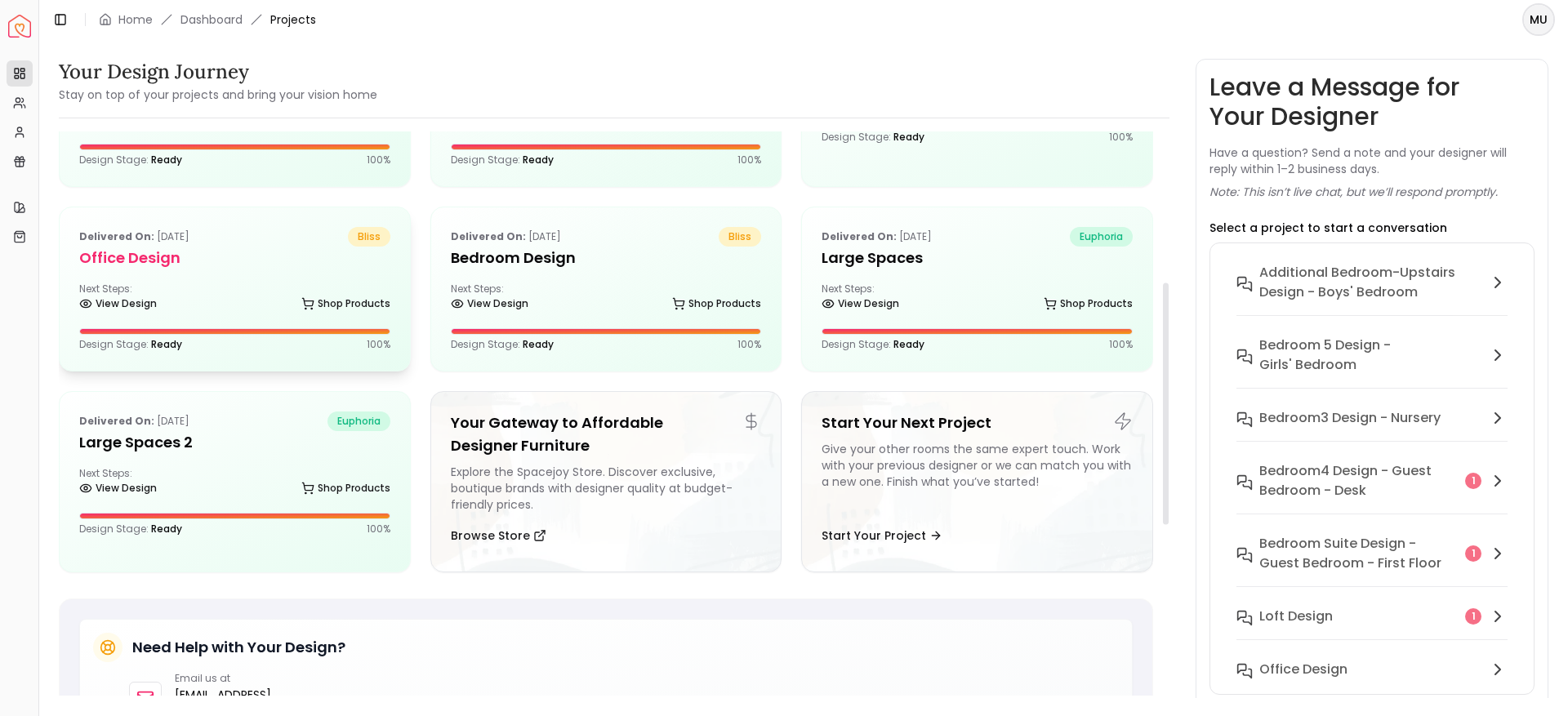
click at [239, 263] on h5 "Office Design" at bounding box center [234, 258] width 311 height 23
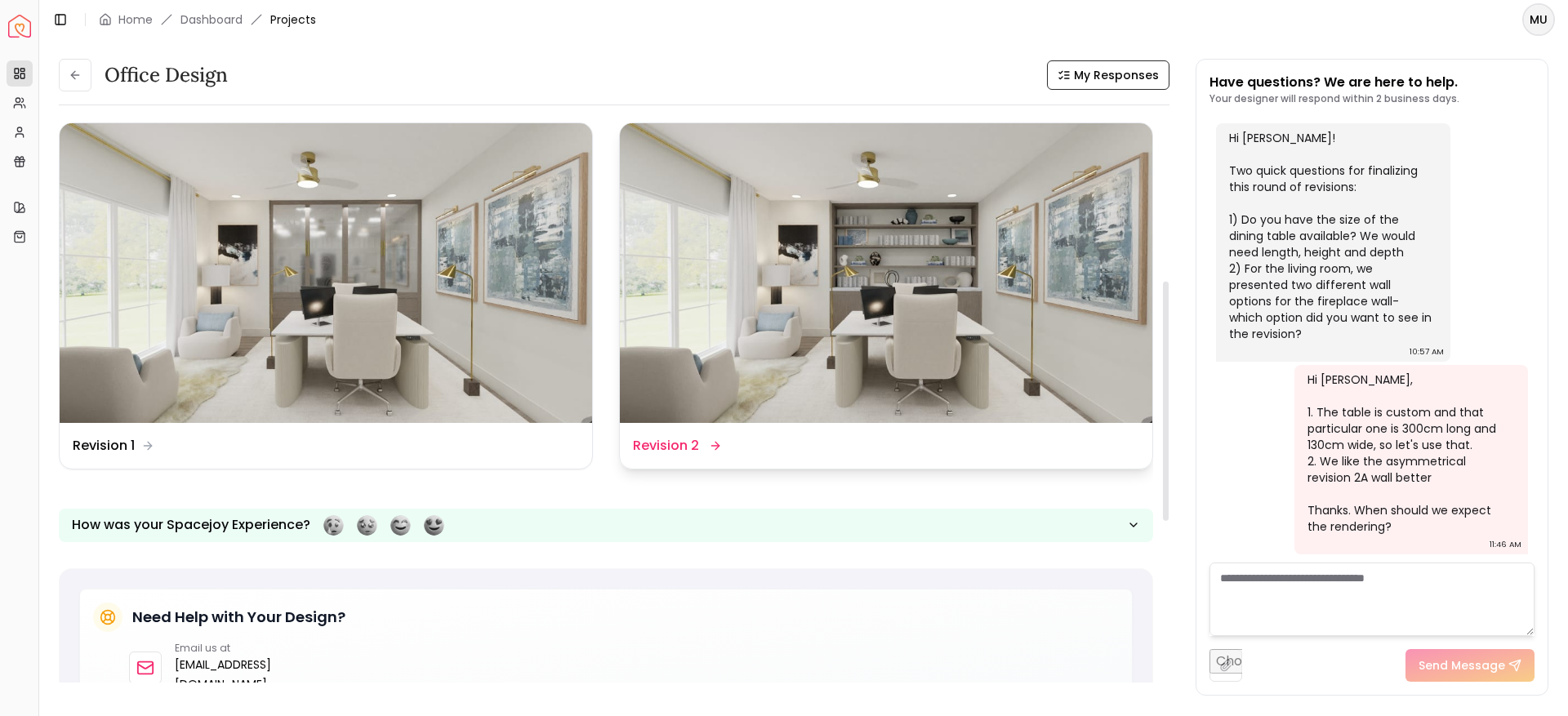
scroll to position [383, 0]
click at [707, 446] on div "Design Name Revision 2" at bounding box center [675, 445] width 86 height 19
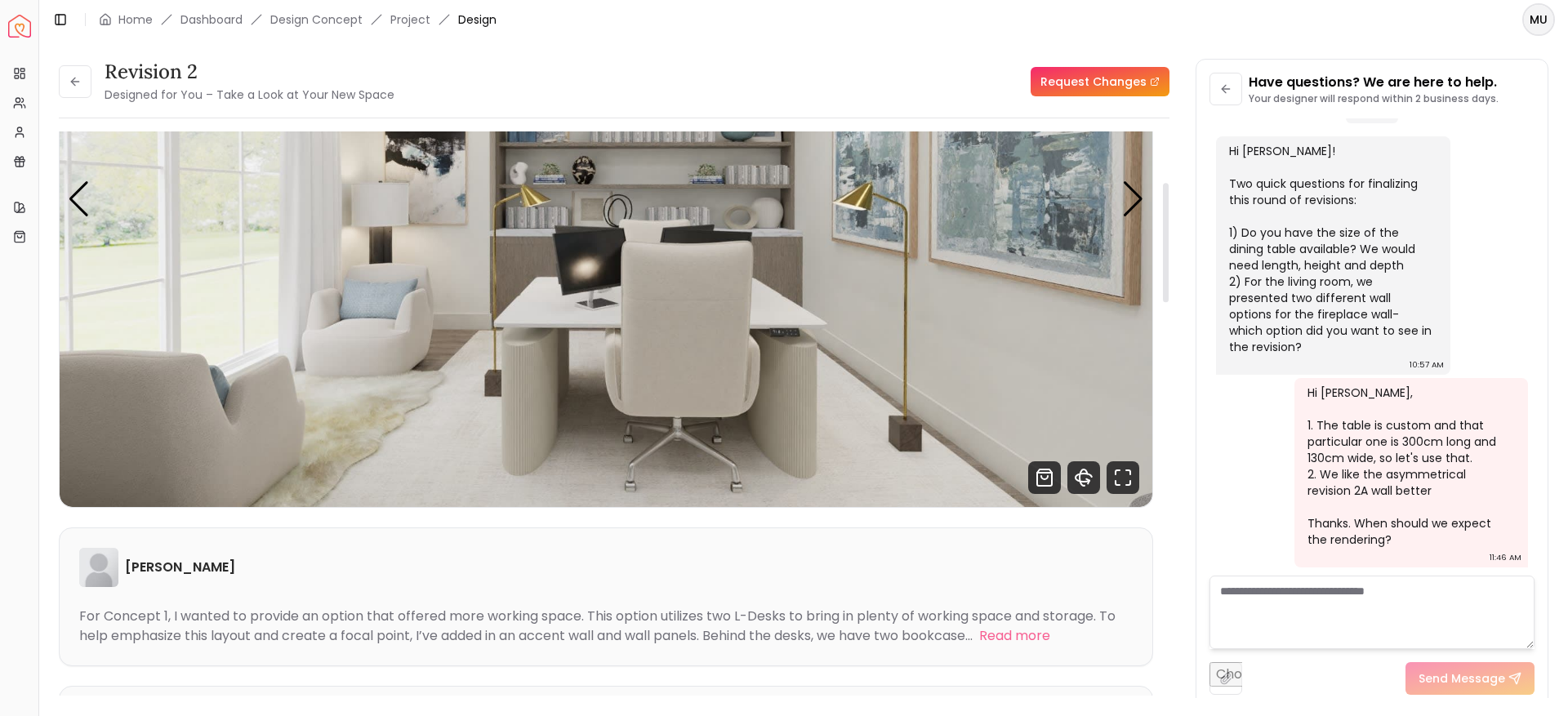
scroll to position [241, 0]
click at [1136, 203] on div "Next slide" at bounding box center [1133, 198] width 22 height 36
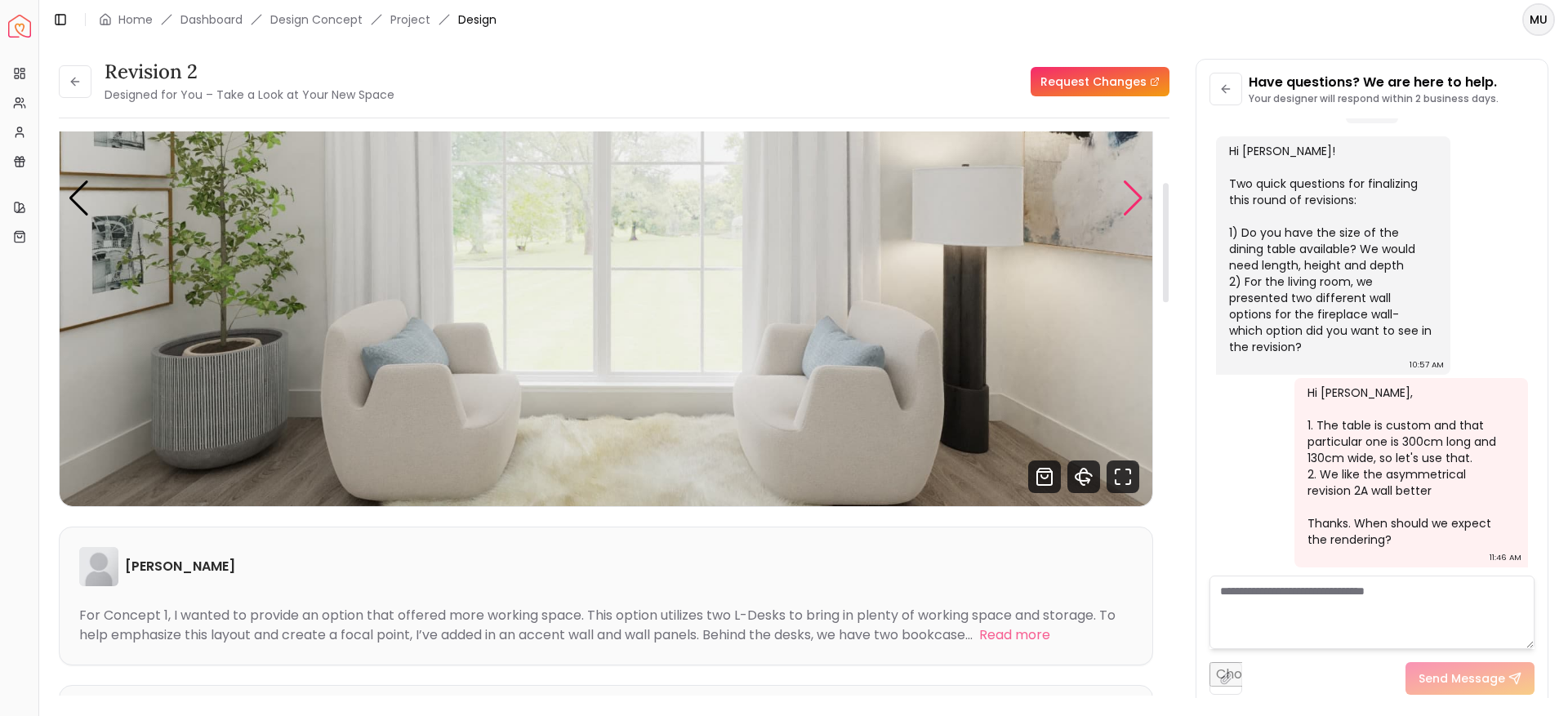
click at [1136, 203] on div "Next slide" at bounding box center [1133, 198] width 22 height 36
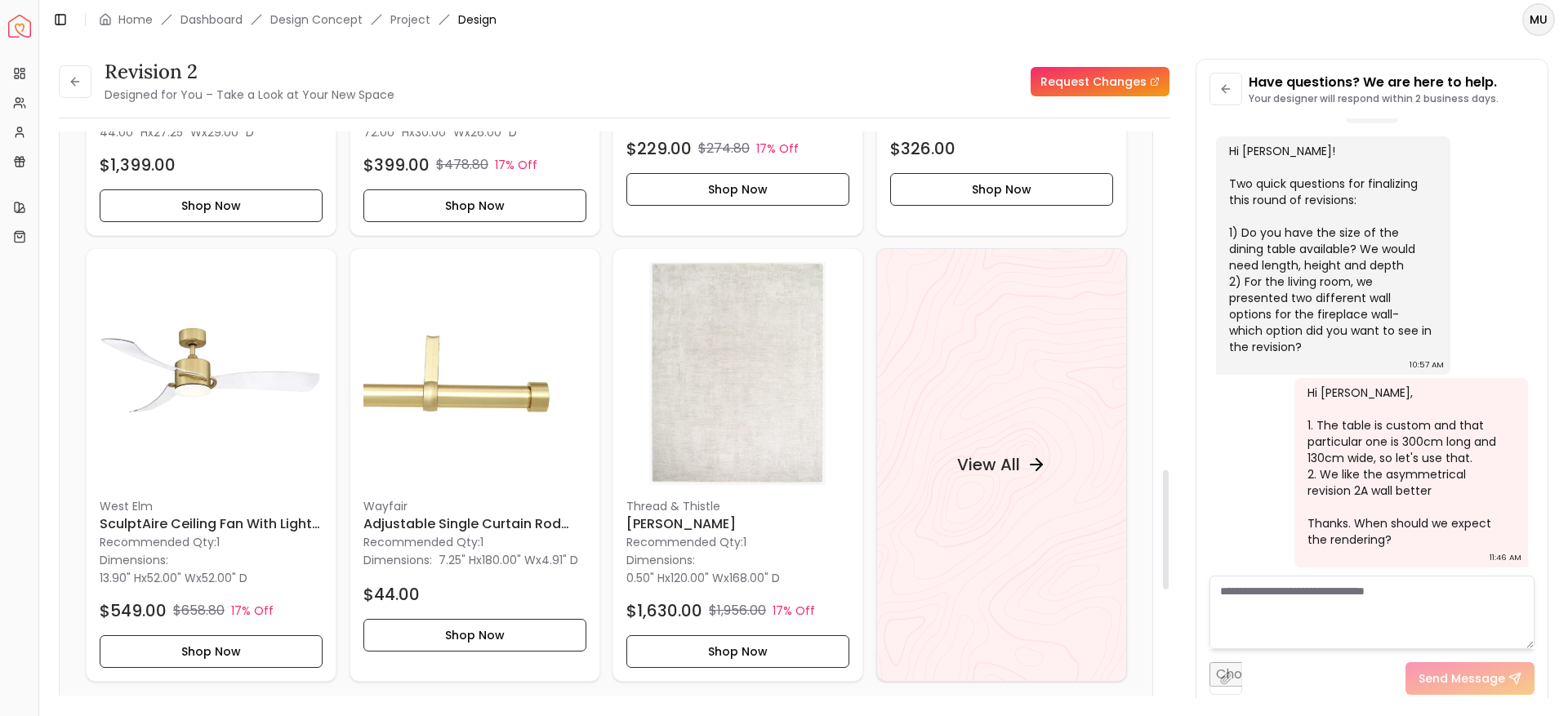
scroll to position [1600, 0]
click at [66, 68] on button at bounding box center [74, 82] width 33 height 33
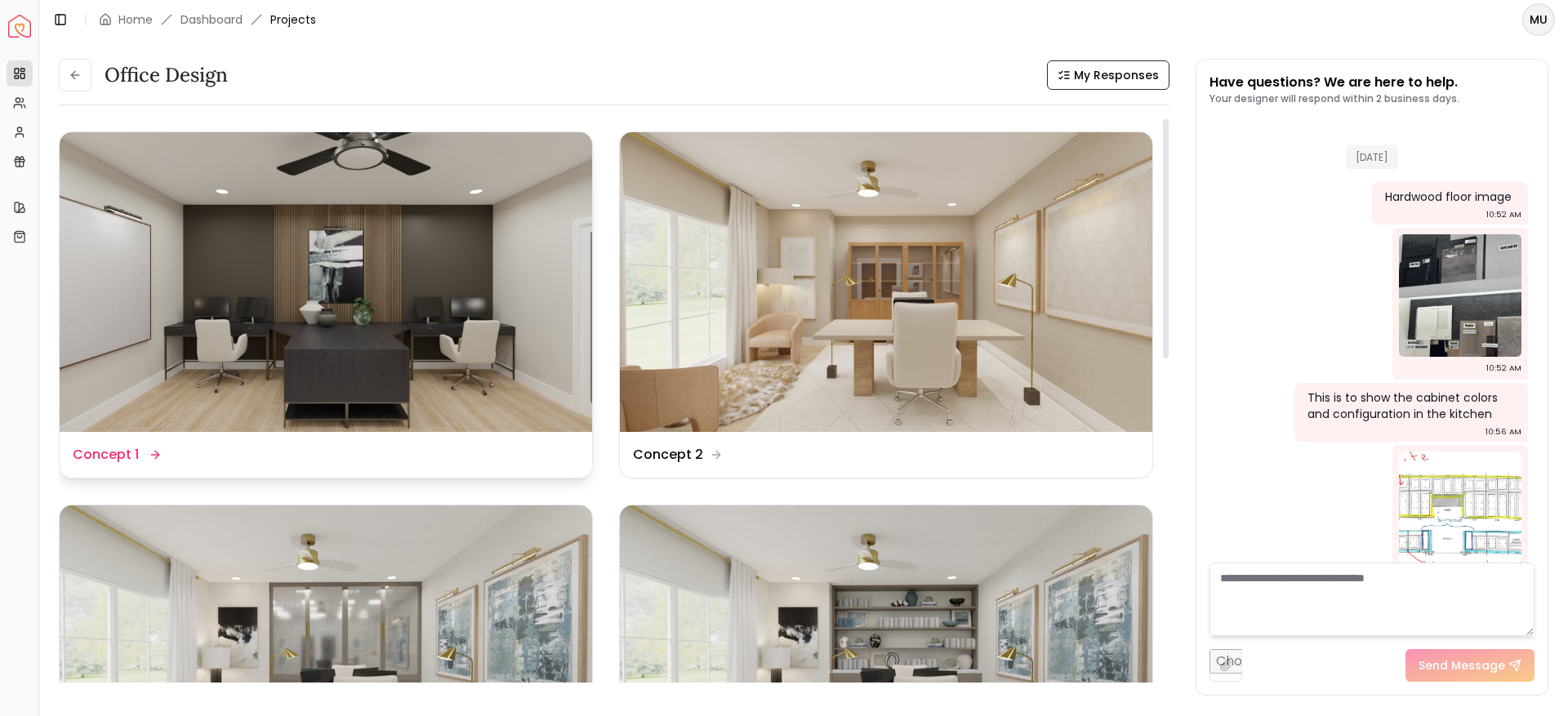
scroll to position [5009, 0]
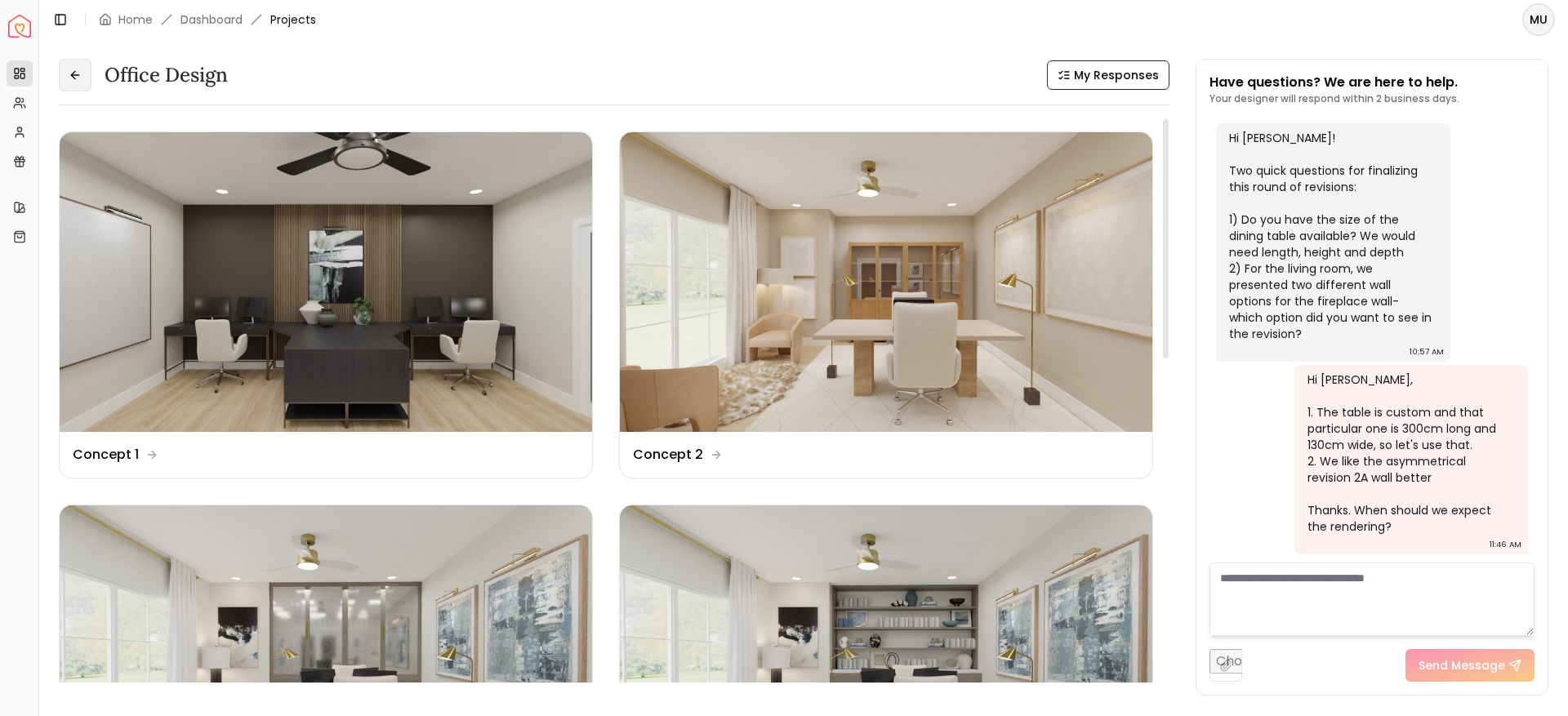
click at [82, 67] on button at bounding box center [74, 74] width 33 height 33
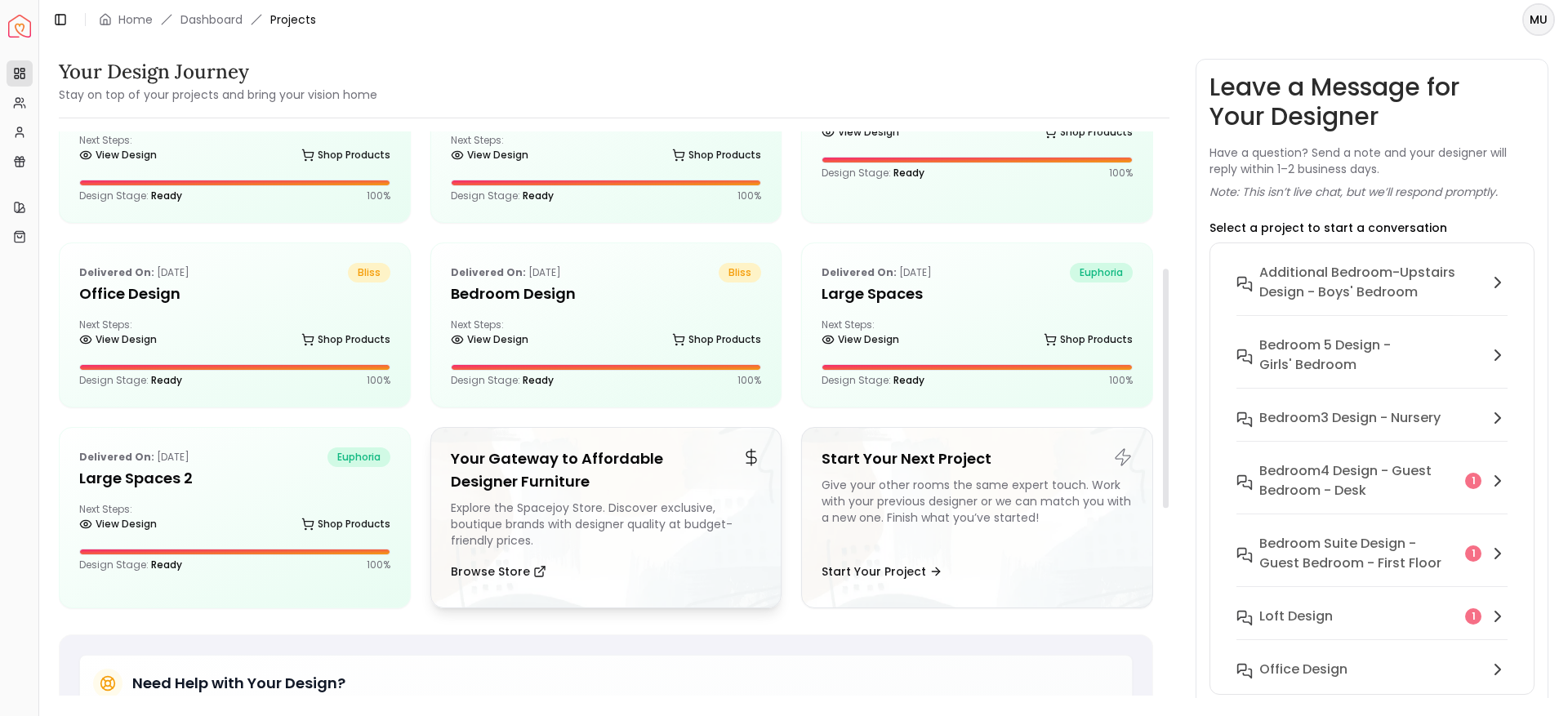
scroll to position [314, 0]
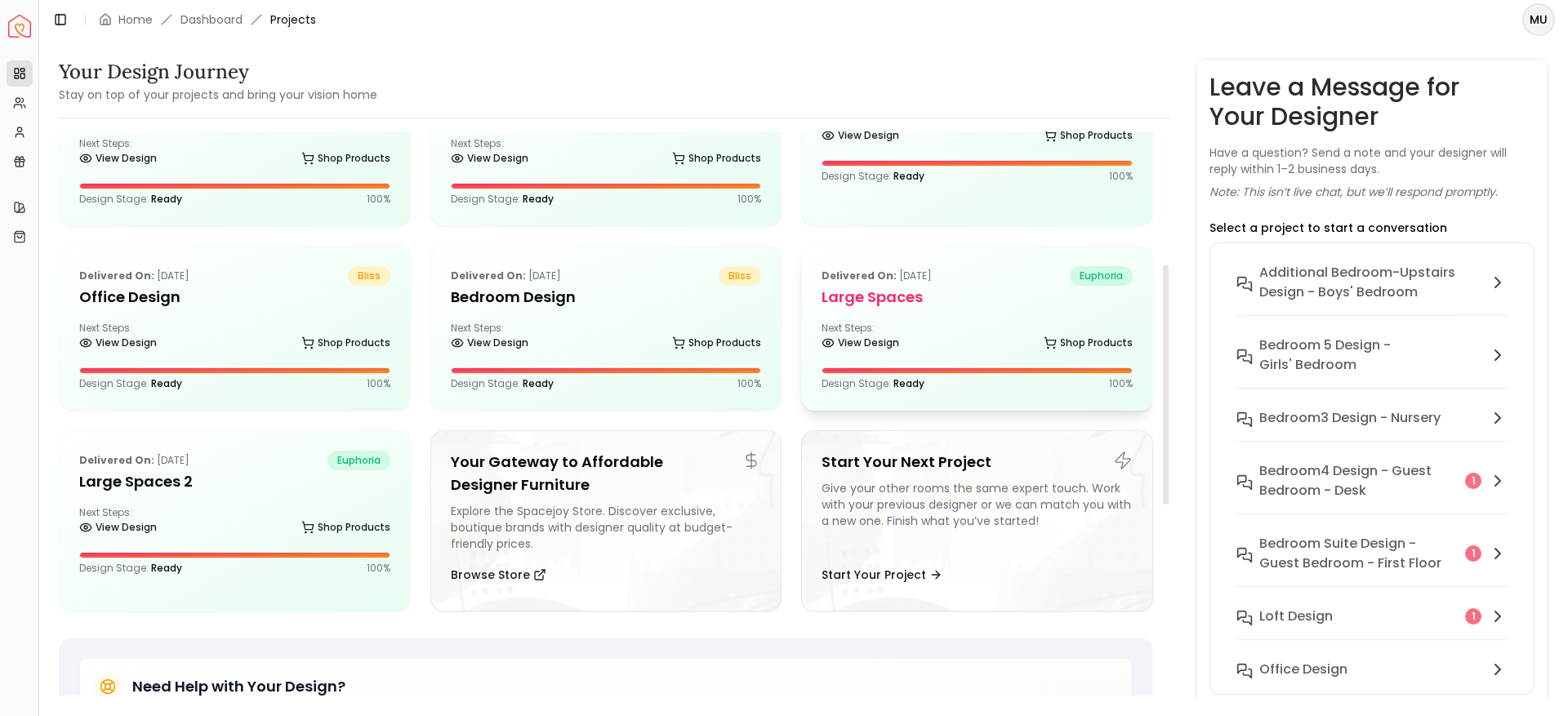
click at [940, 364] on div "Delivered on: Nov 25, 2024 euphoria Large Spaces Next Steps: View Design Shop P…" at bounding box center [977, 328] width 350 height 163
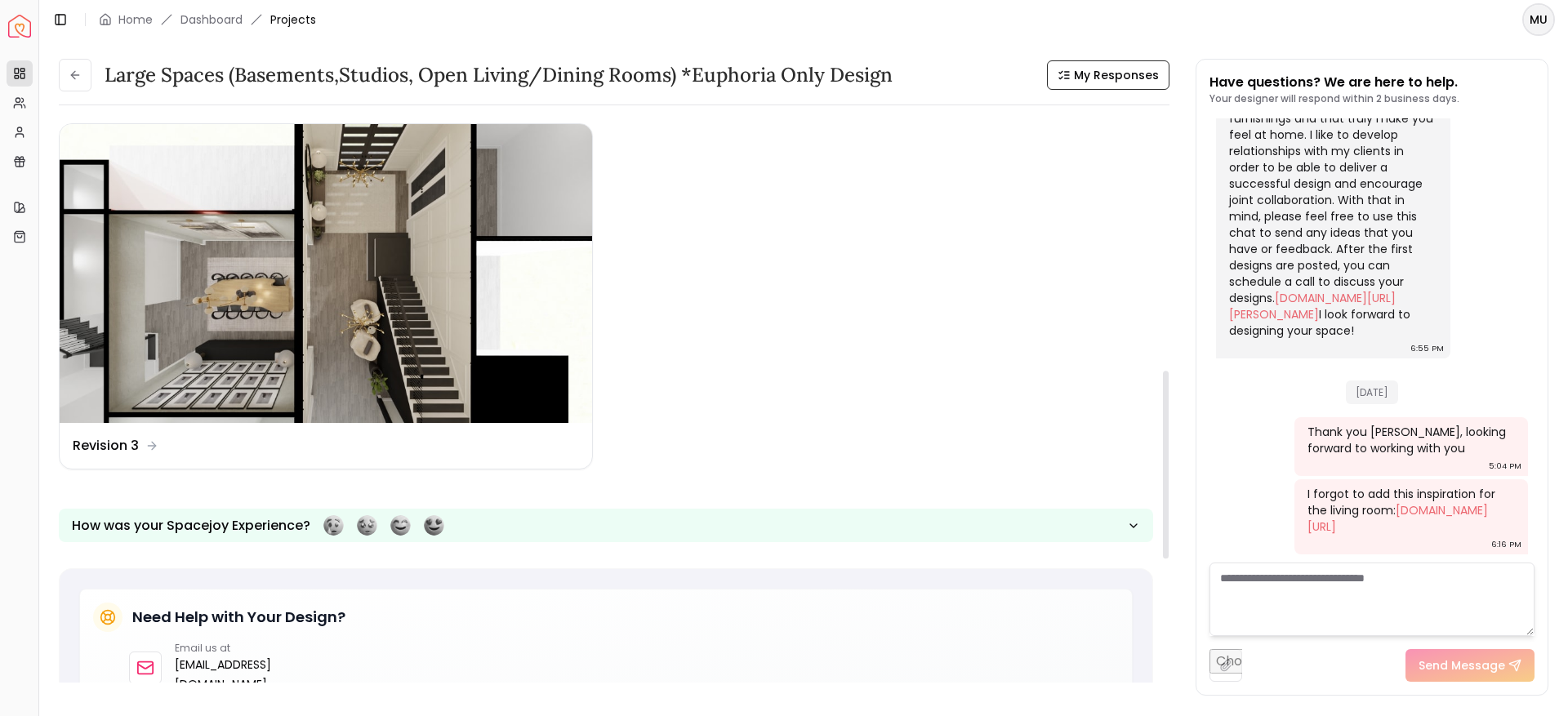
scroll to position [753, 0]
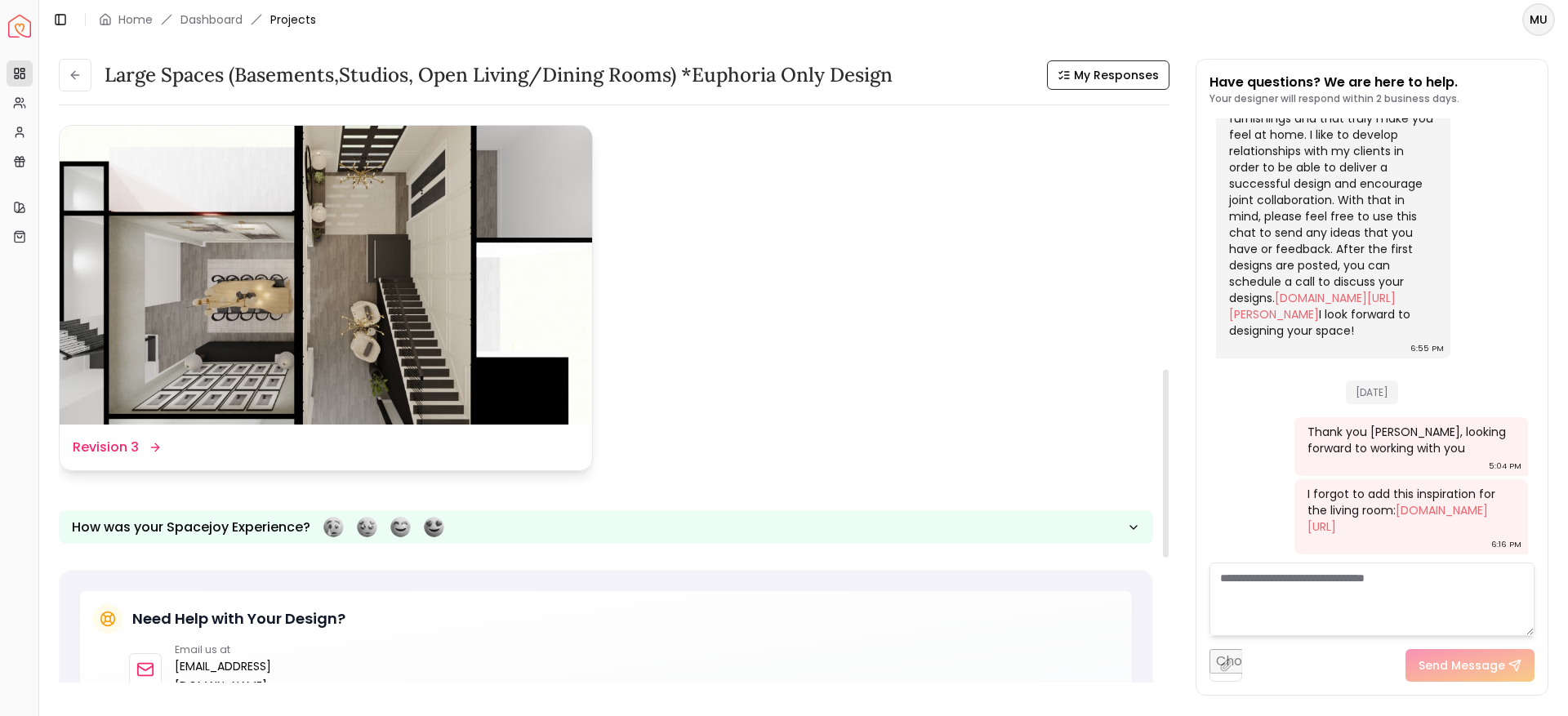
click at [422, 348] on img at bounding box center [325, 276] width 533 height 300
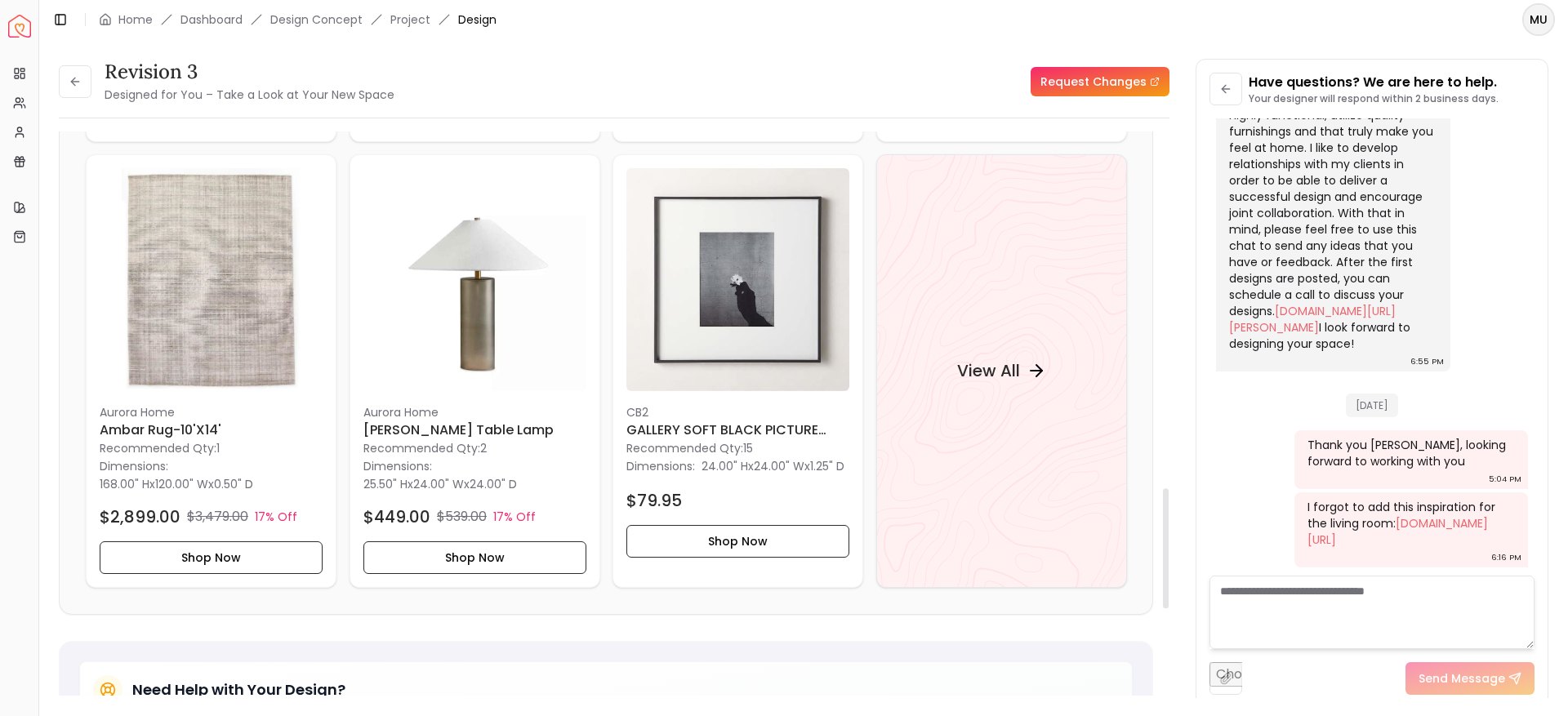
scroll to position [1663, 0]
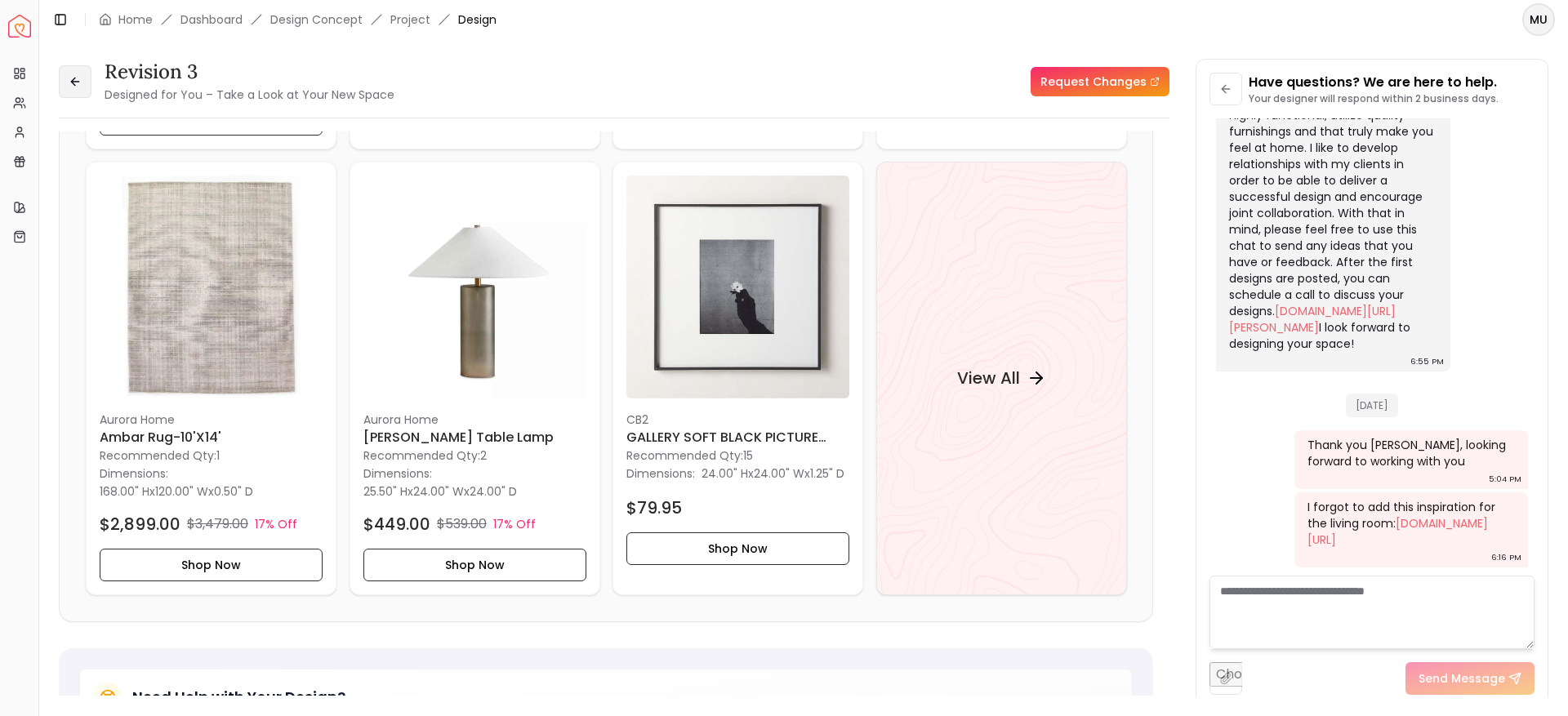
click at [74, 85] on icon at bounding box center [74, 82] width 13 height 13
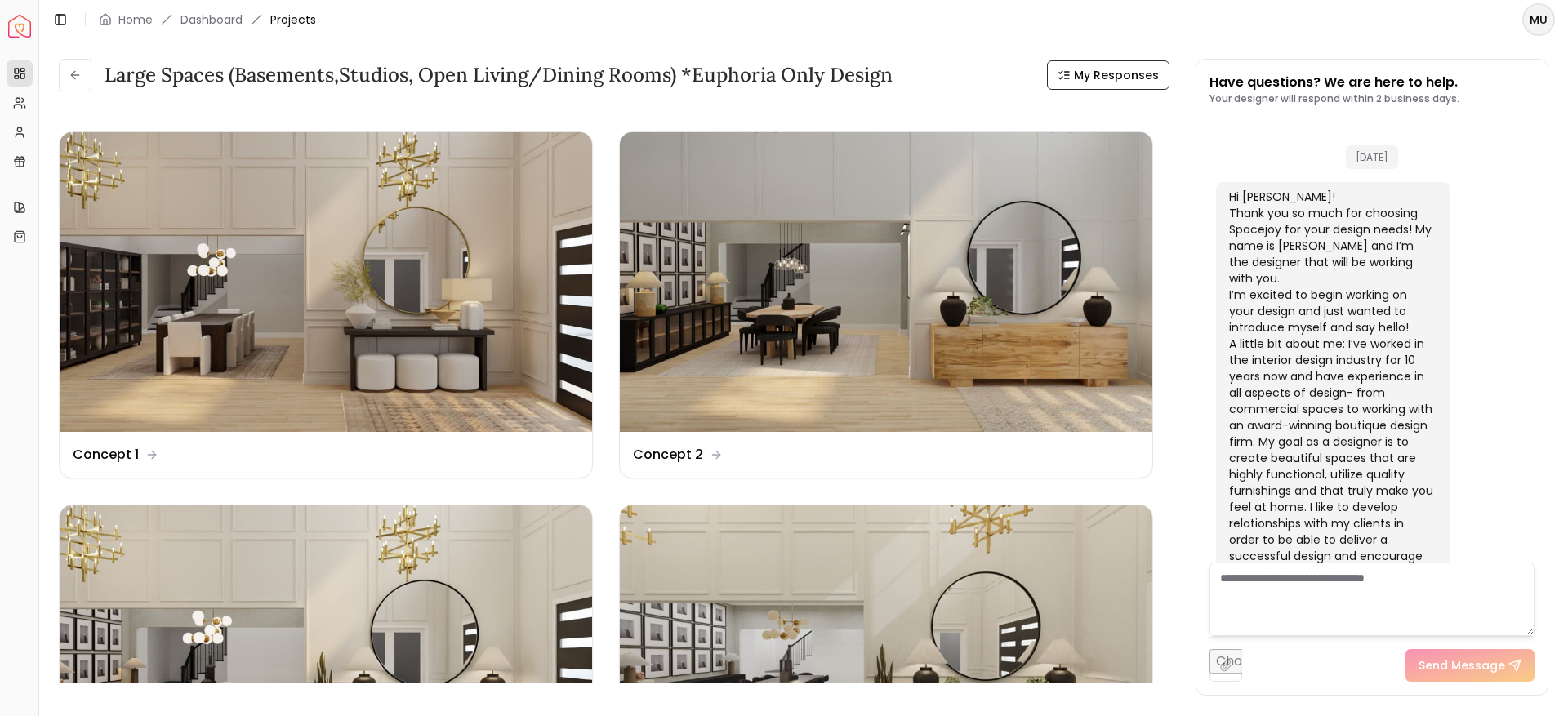
scroll to position [421, 0]
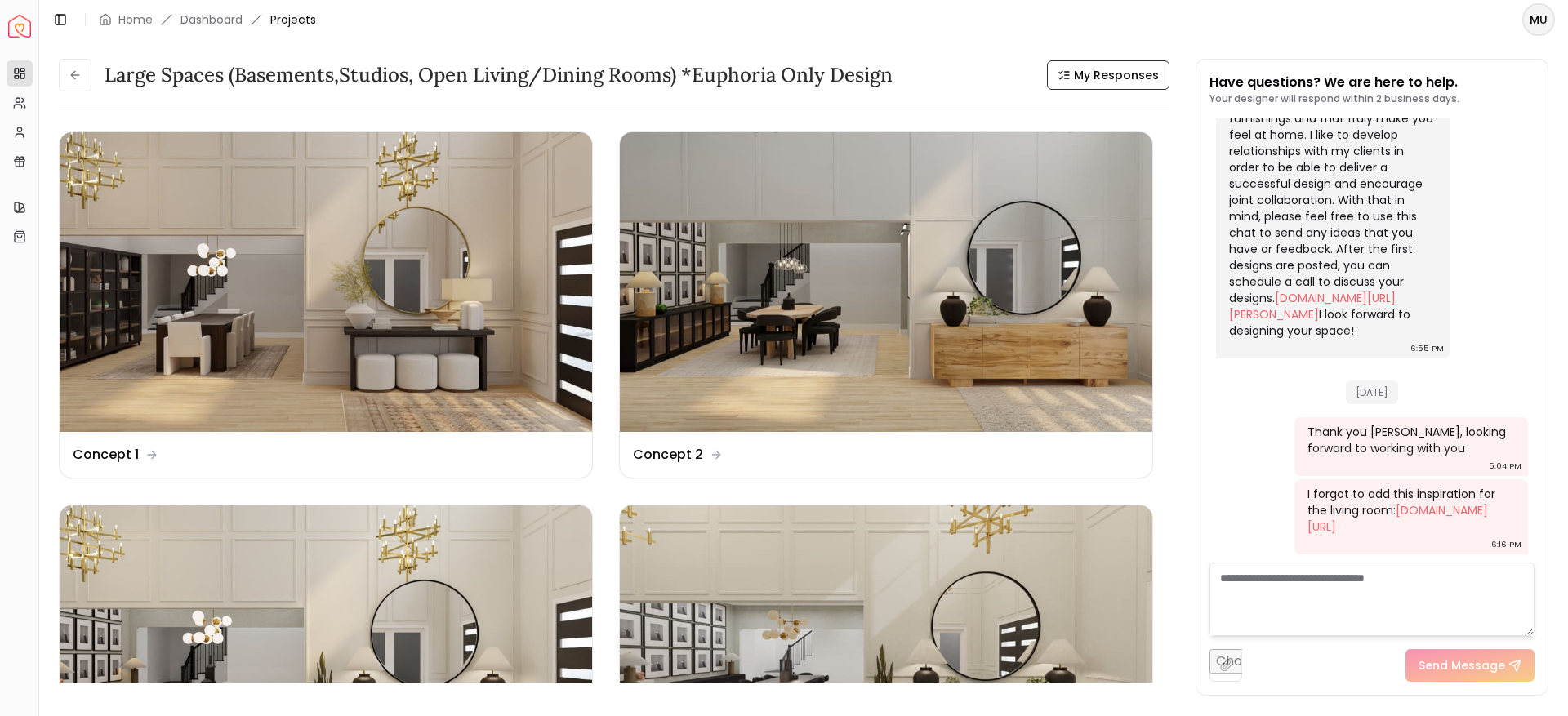
click at [74, 85] on button at bounding box center [74, 74] width 33 height 33
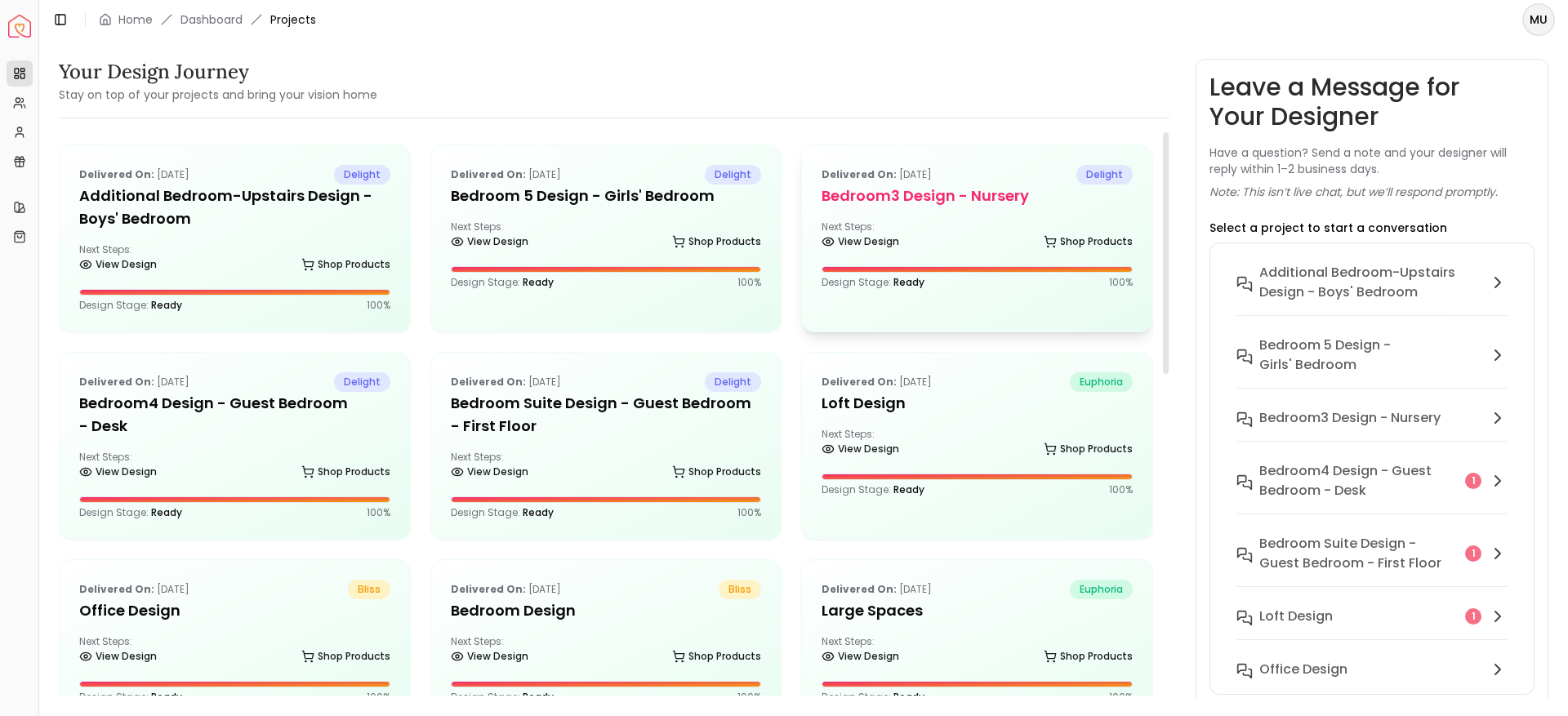
click at [1000, 192] on h5 "Bedroom3 design - Nursery" at bounding box center [977, 196] width 311 height 23
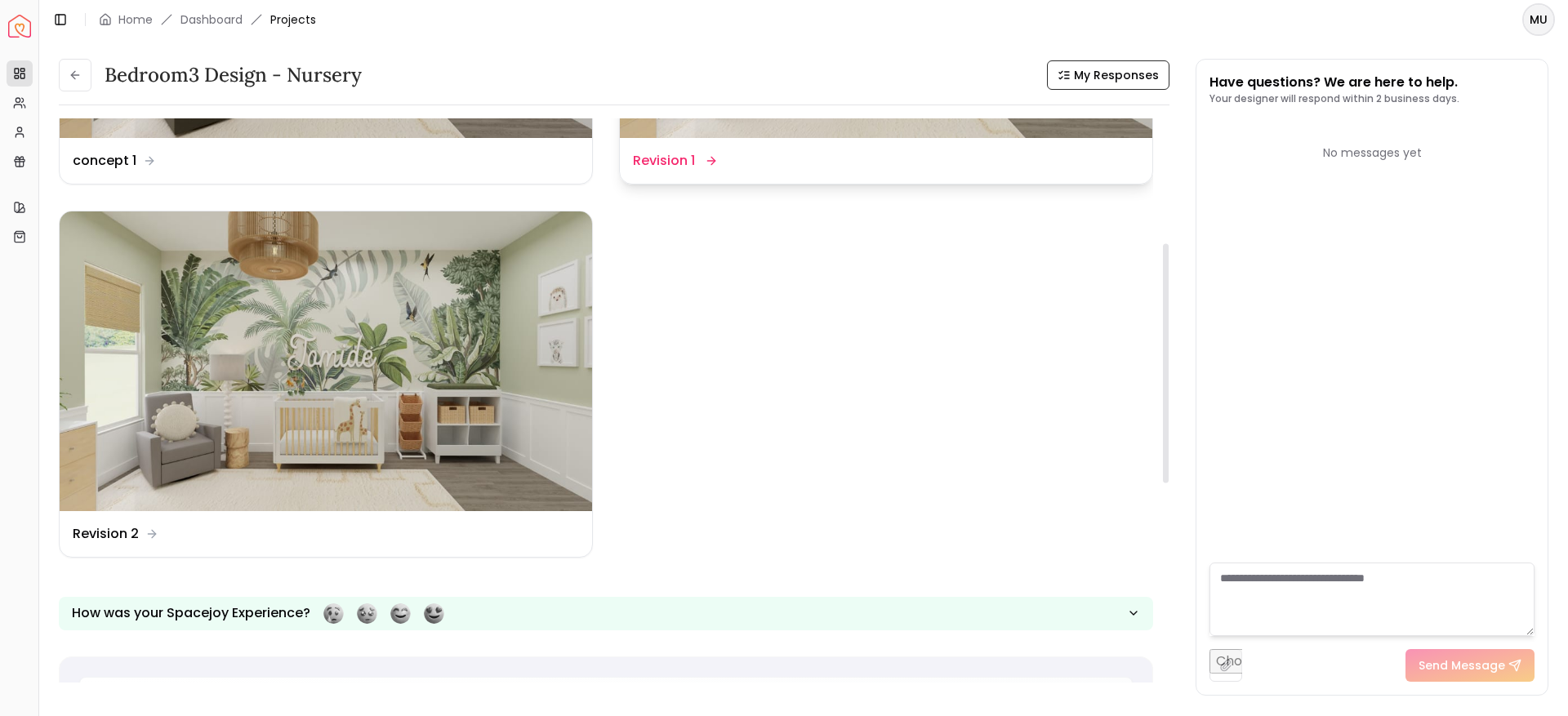
scroll to position [295, 0]
click at [67, 77] on button at bounding box center [74, 74] width 33 height 33
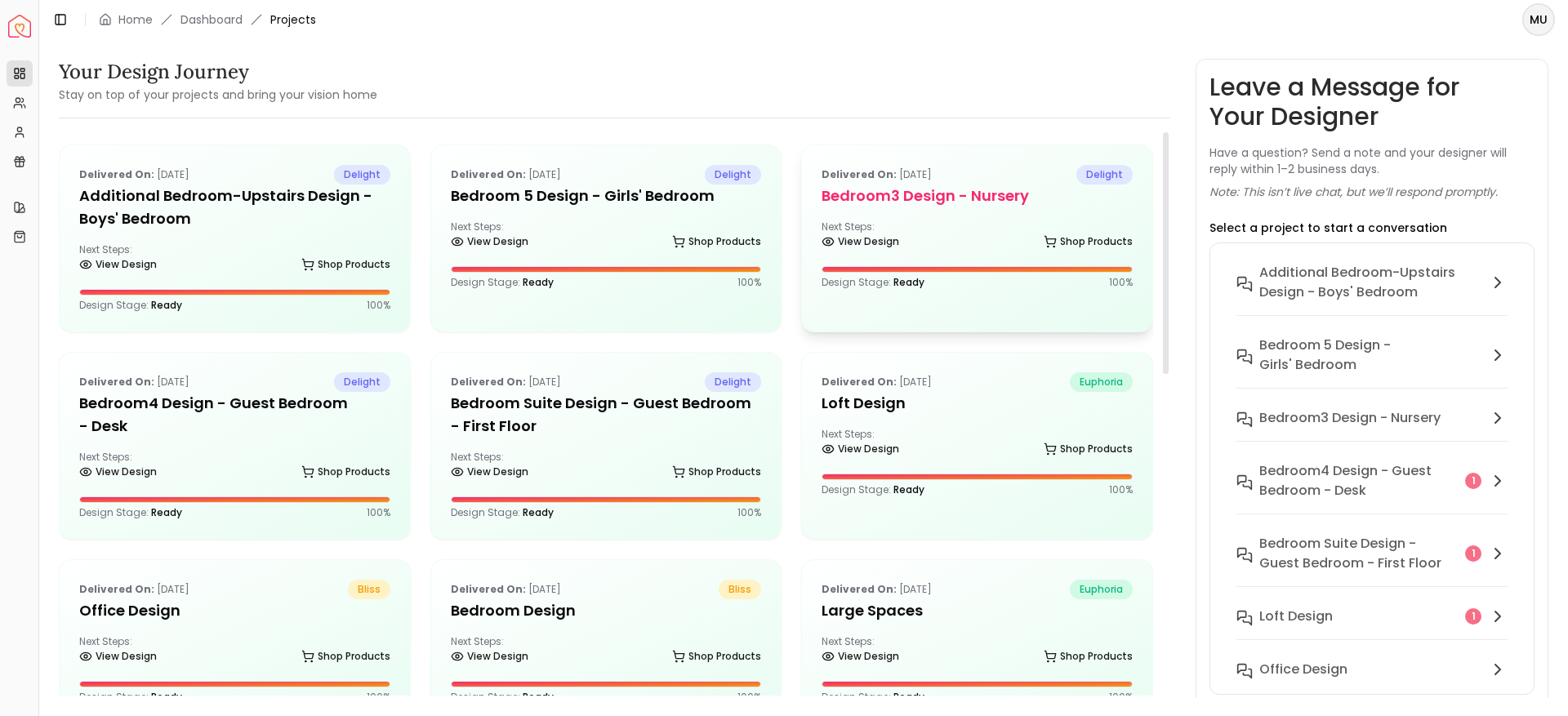
click at [999, 194] on h5 "Bedroom3 design - Nursery" at bounding box center [977, 196] width 311 height 23
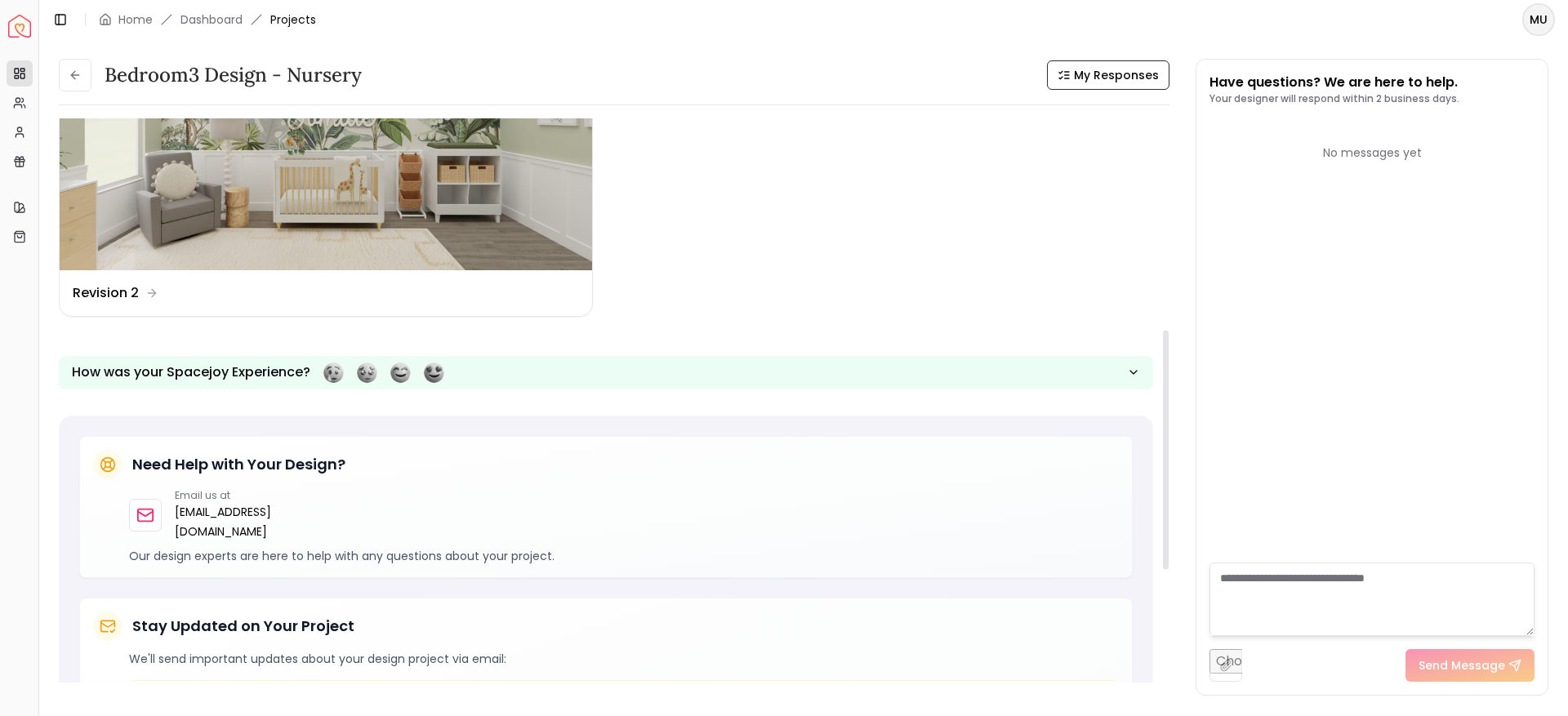
scroll to position [537, 0]
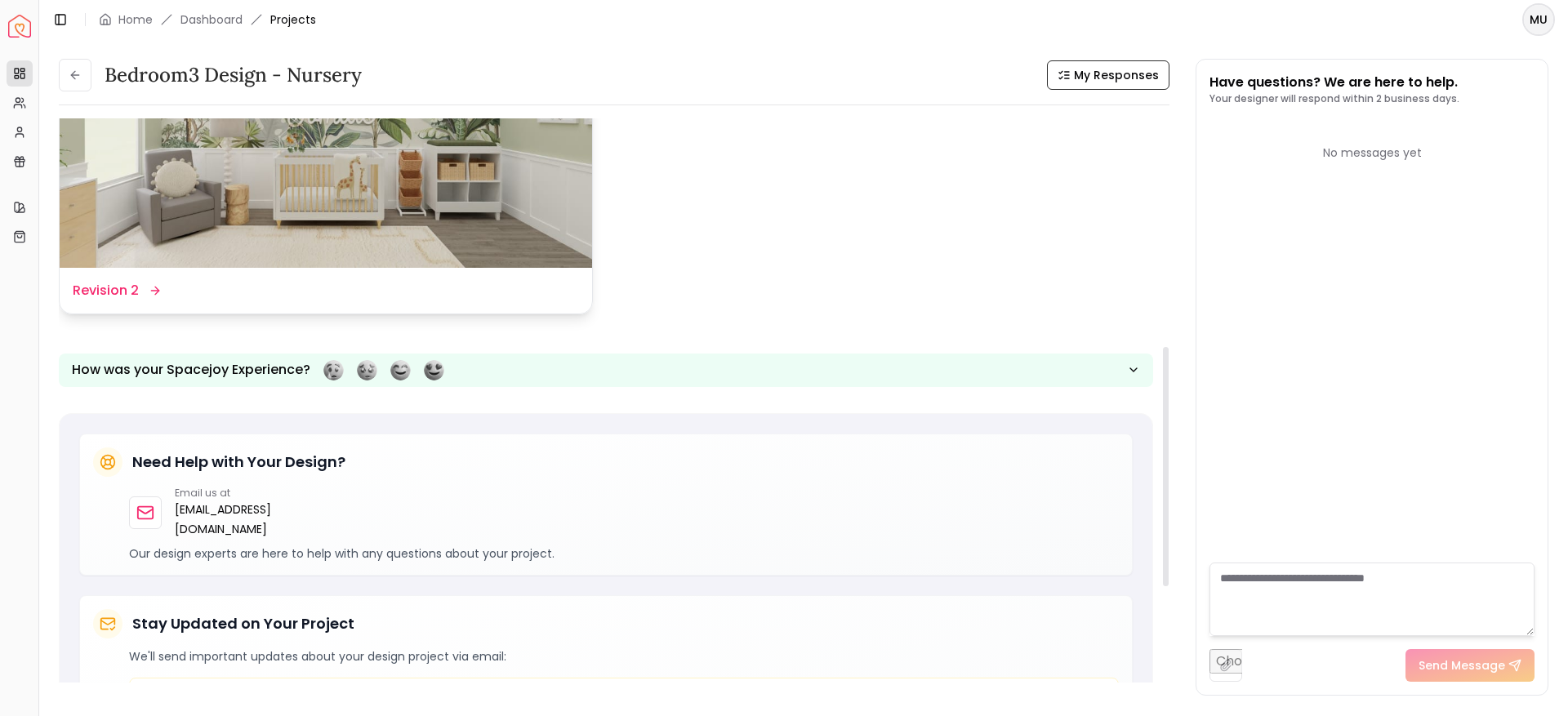
click at [348, 245] on img at bounding box center [325, 118] width 533 height 300
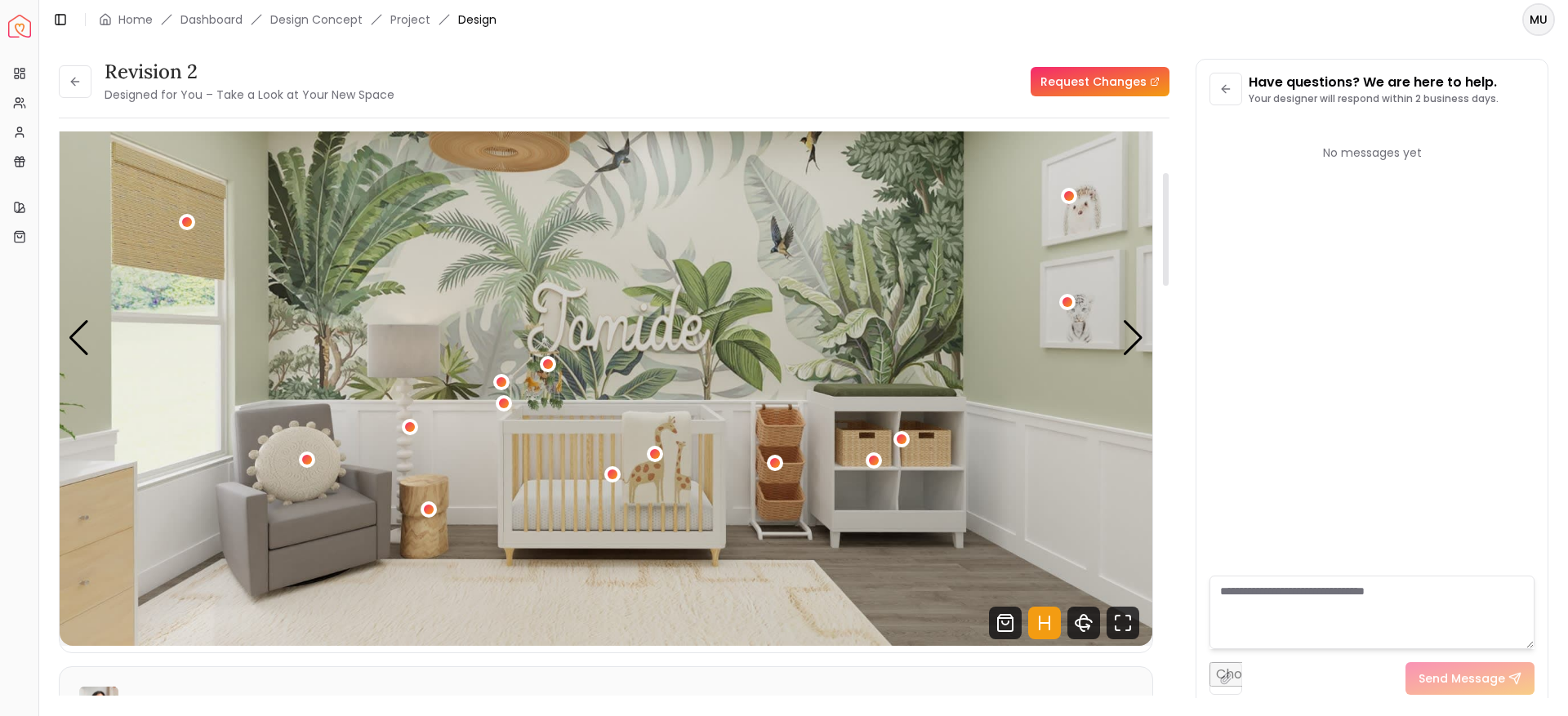
scroll to position [61, 0]
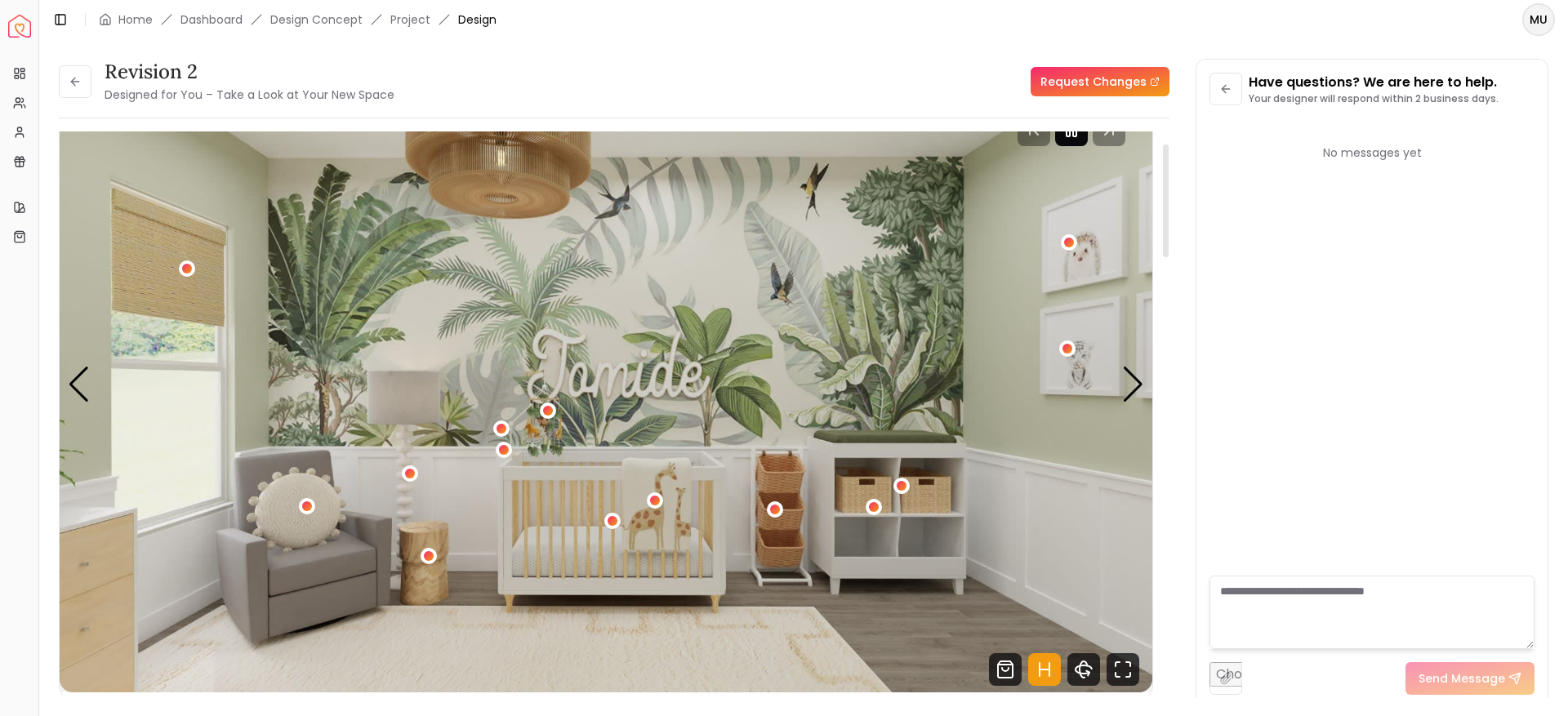
click at [1066, 133] on rect "Pause" at bounding box center [1068, 129] width 4 height 13
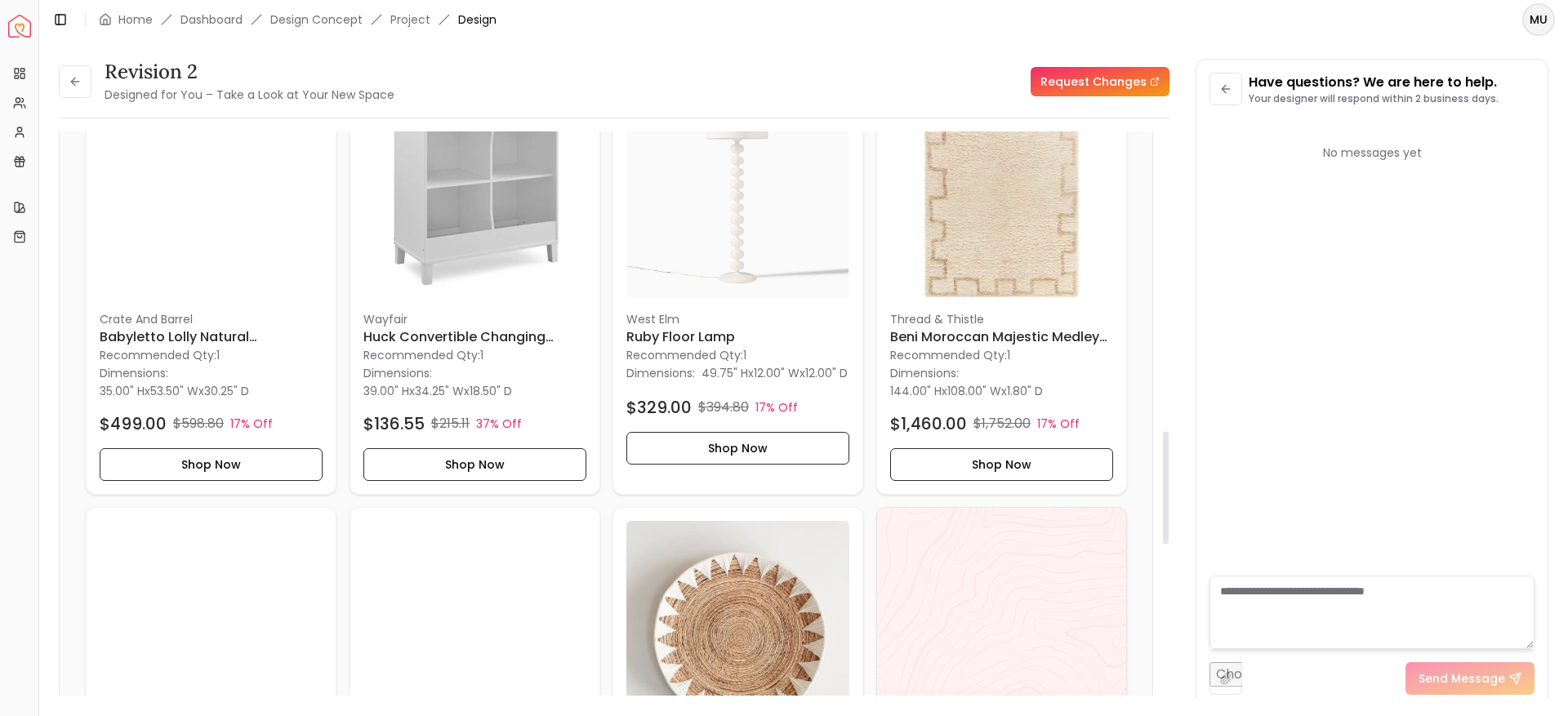
scroll to position [1501, 0]
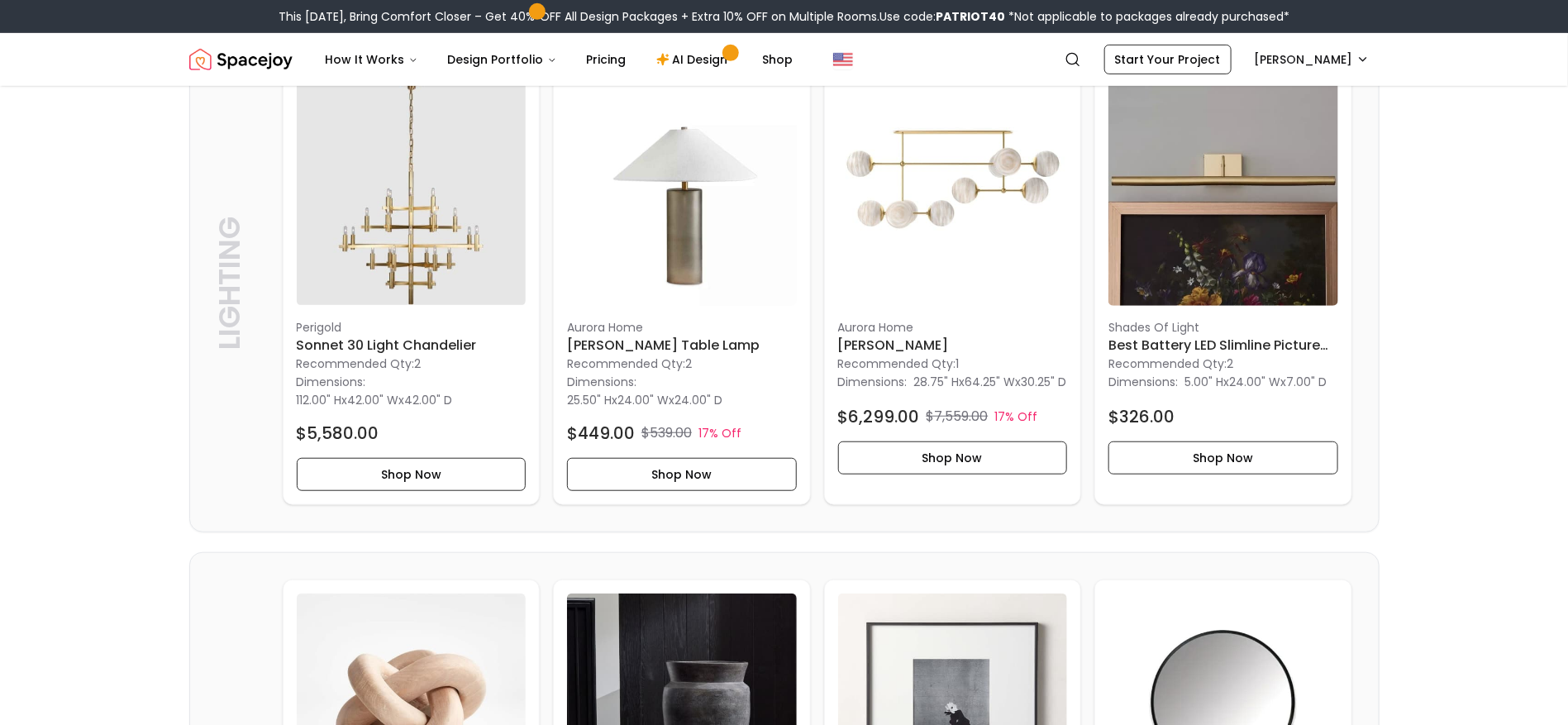
scroll to position [397, 0]
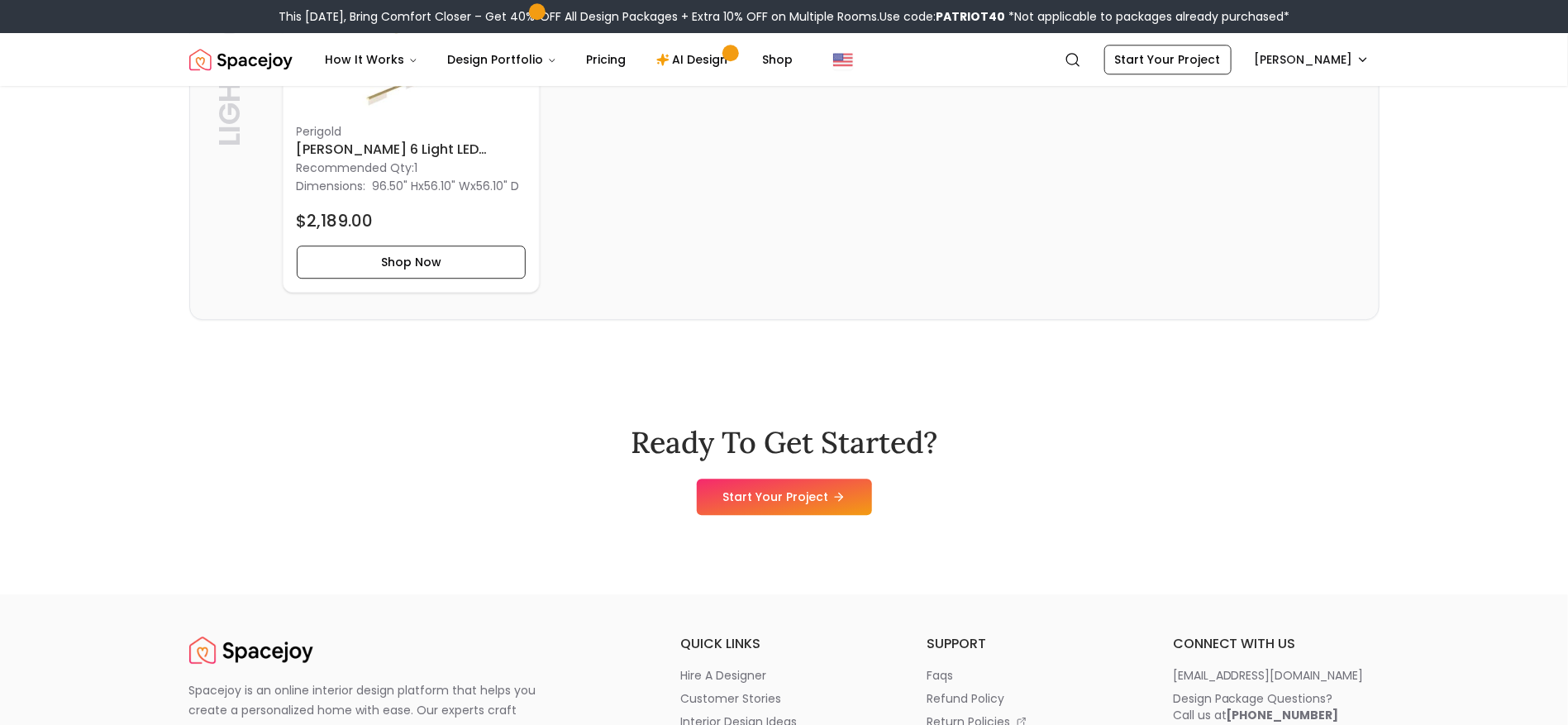
scroll to position [5380, 0]
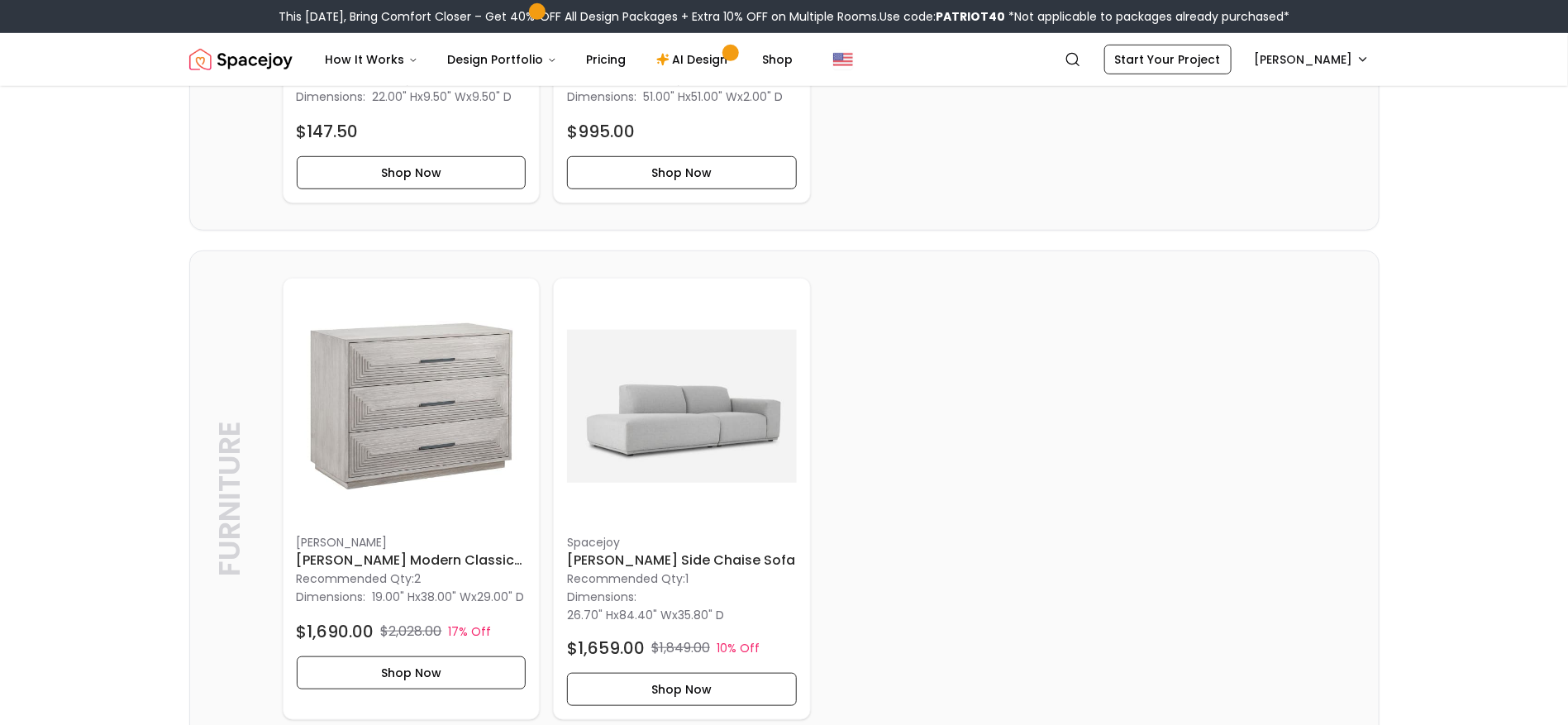
scroll to position [3599, 0]
